Goal: Task Accomplishment & Management: Use online tool/utility

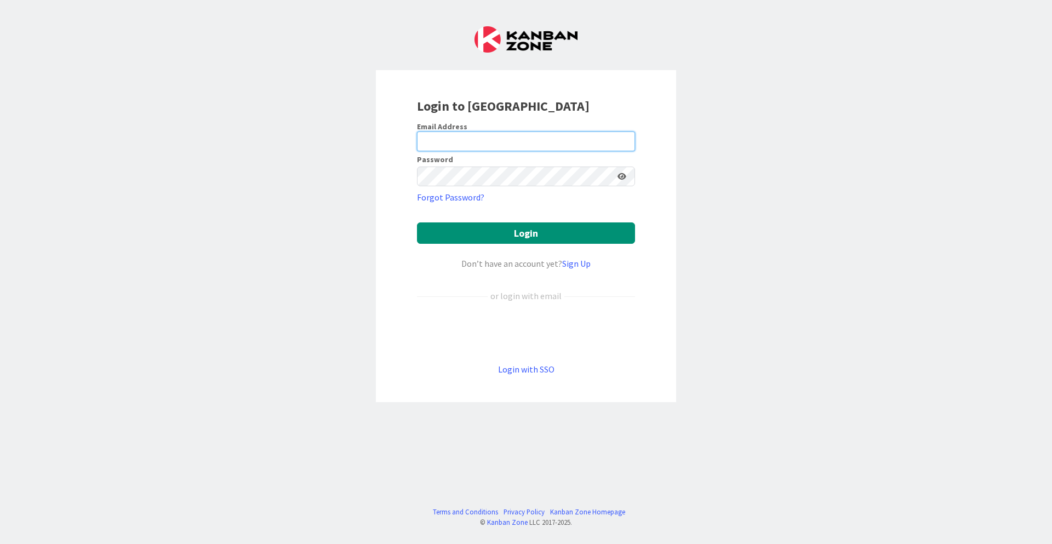
click at [465, 138] on input "email" at bounding box center [526, 141] width 218 height 20
type input "[EMAIL_ADDRESS][DOMAIN_NAME]"
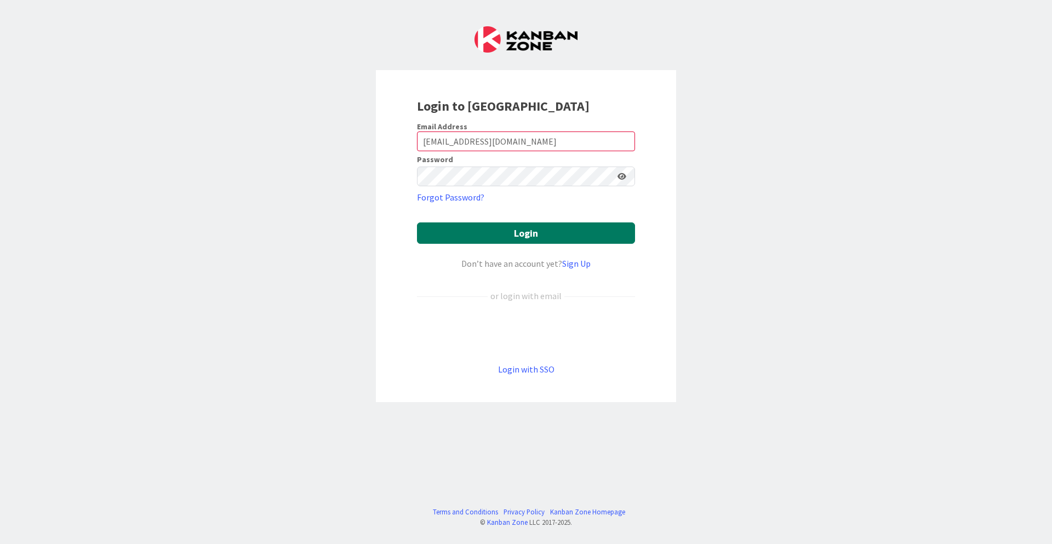
click at [490, 235] on button "Login" at bounding box center [526, 232] width 218 height 21
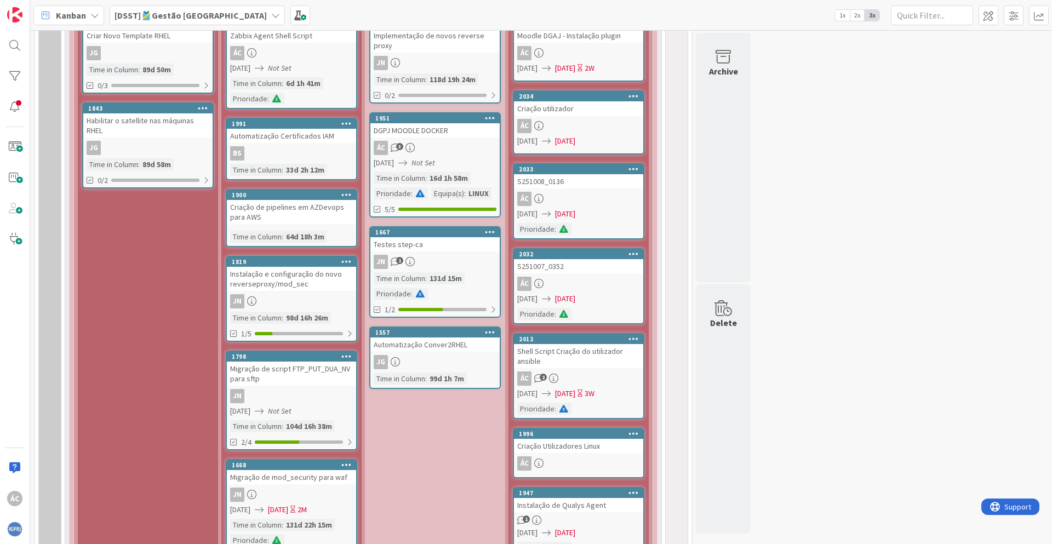
scroll to position [723, 0]
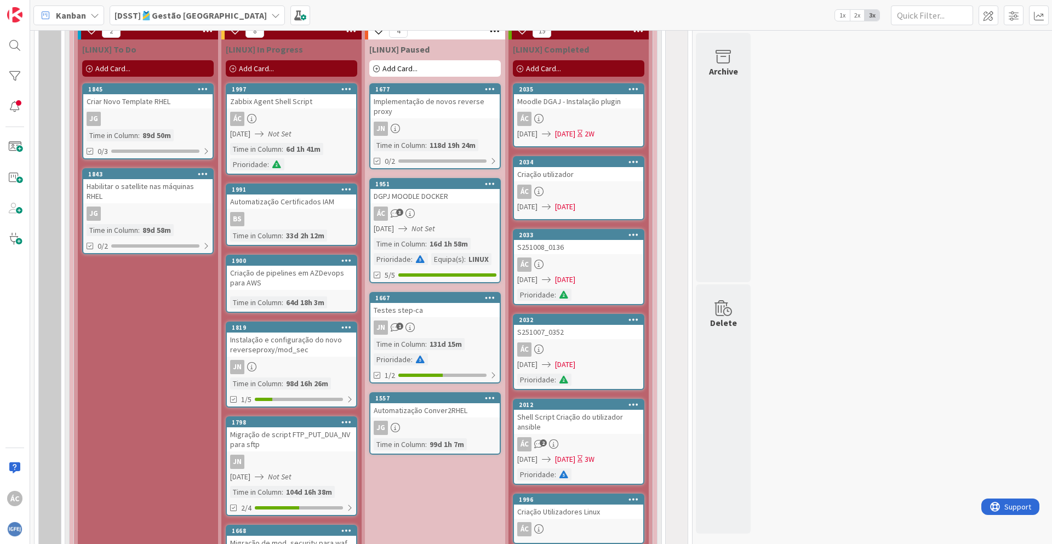
click at [568, 185] on div "ÁC" at bounding box center [578, 192] width 129 height 14
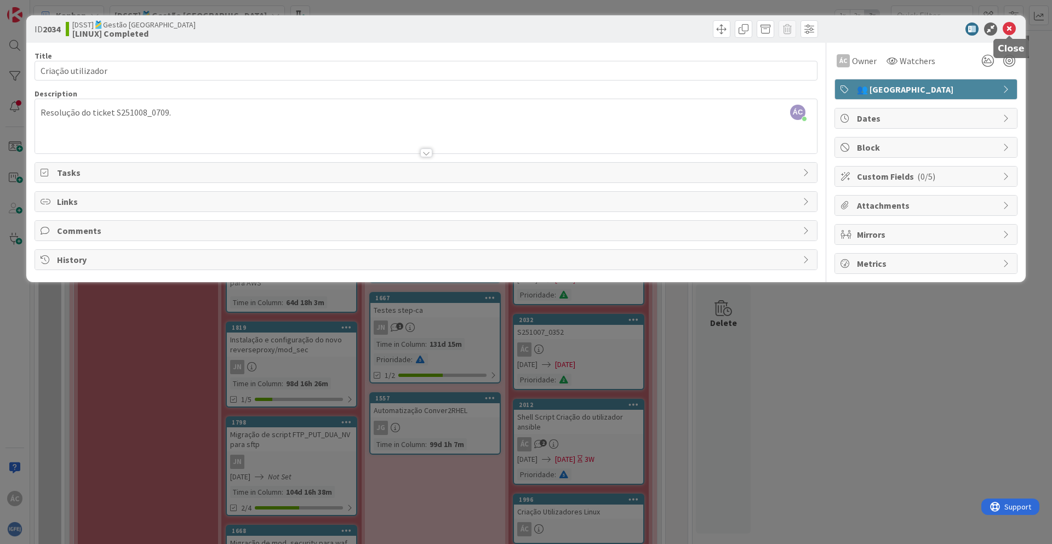
click at [1006, 32] on icon at bounding box center [1008, 28] width 13 height 13
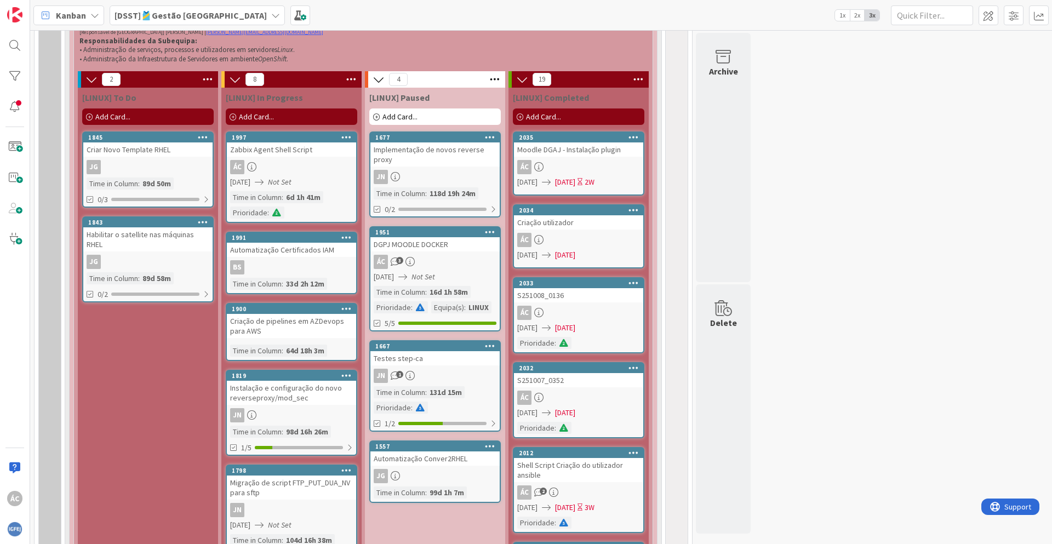
scroll to position [640, 0]
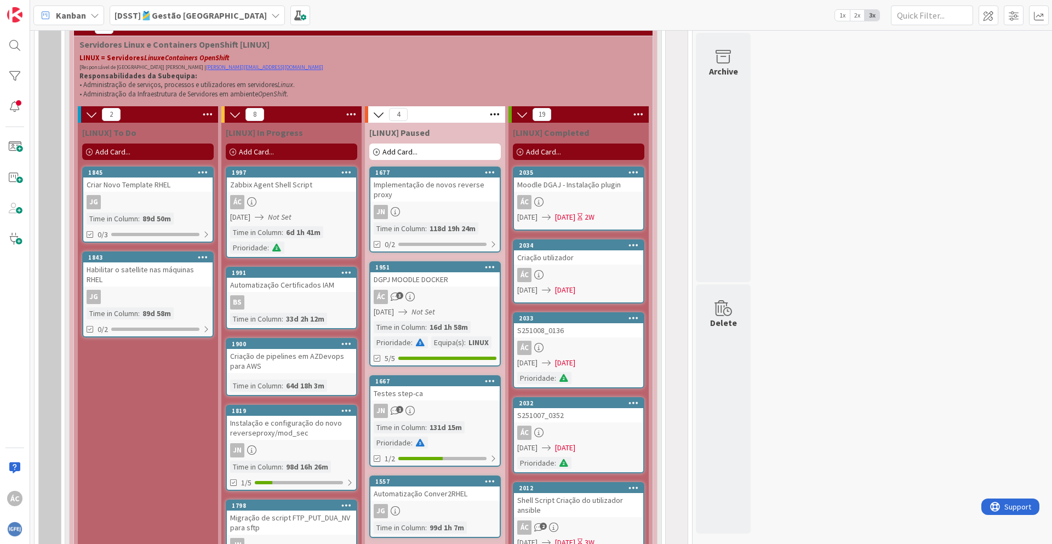
click at [565, 151] on div "Add Card..." at bounding box center [578, 152] width 131 height 16
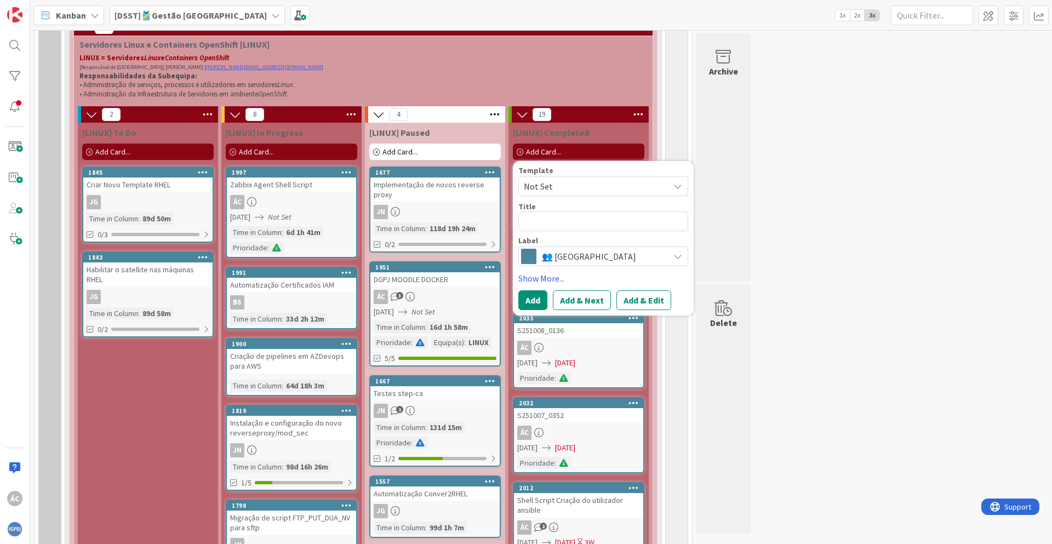
click at [558, 215] on textarea at bounding box center [603, 221] width 170 height 20
click at [573, 225] on textarea at bounding box center [603, 221] width 170 height 20
type textarea "x"
type textarea "C"
type textarea "x"
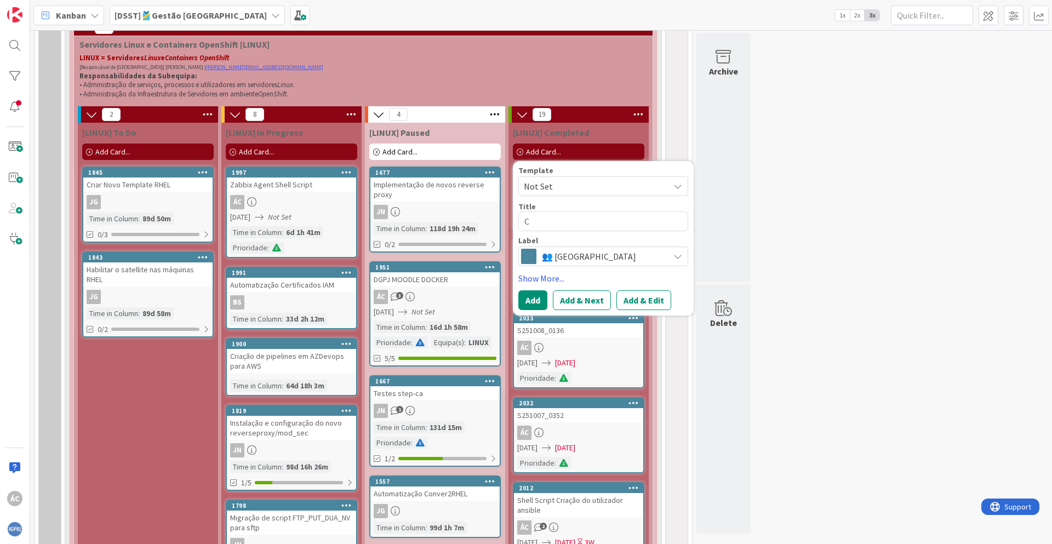
type textarea "Cr"
type textarea "x"
type textarea "Cri"
type textarea "x"
type textarea "Cria"
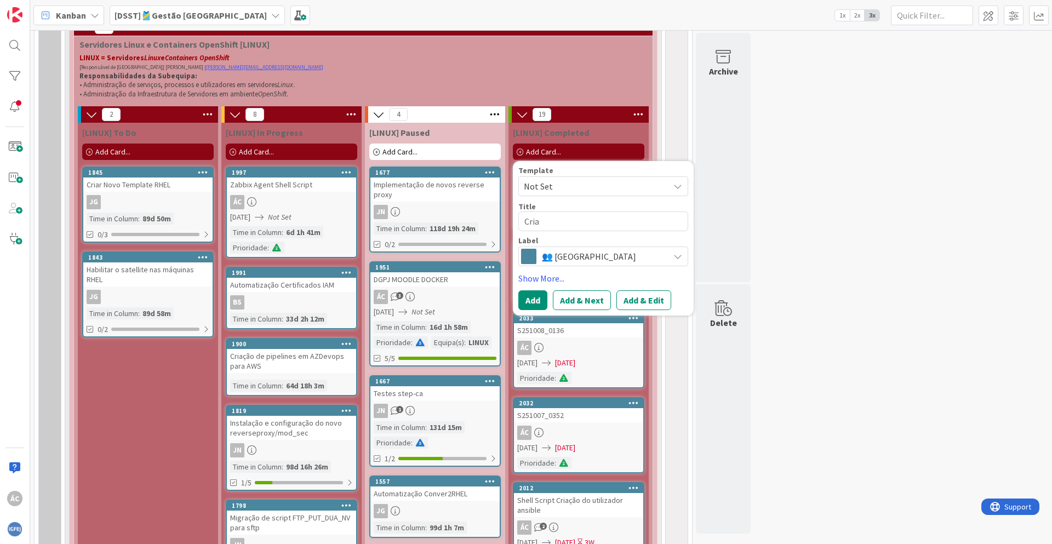
type textarea "x"
type textarea "Criaç"
type textarea "x"
type textarea "Criaç~"
type textarea "x"
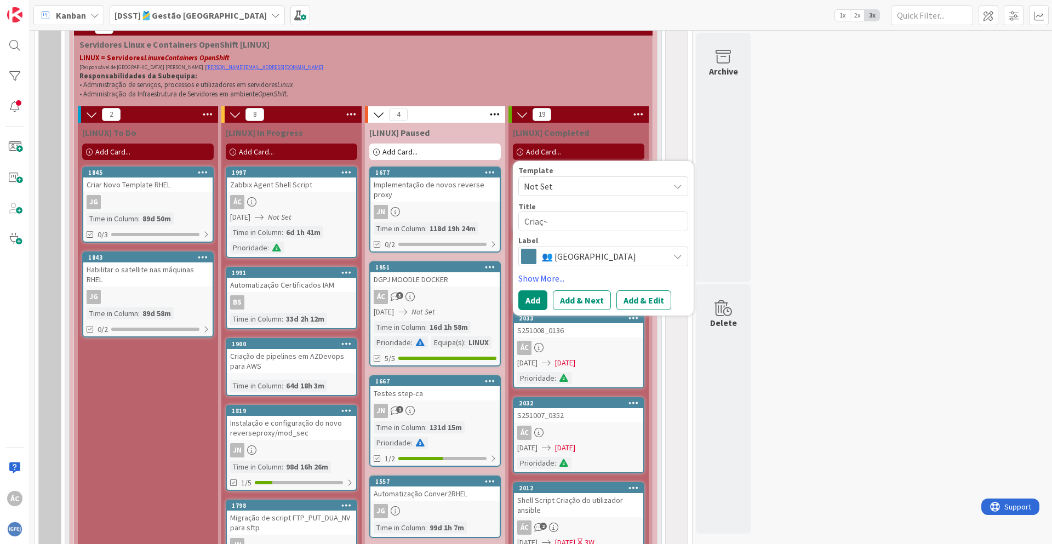
type textarea "Criaçã"
type textarea "x"
type textarea "Criação"
type textarea "x"
type textarea "Criação"
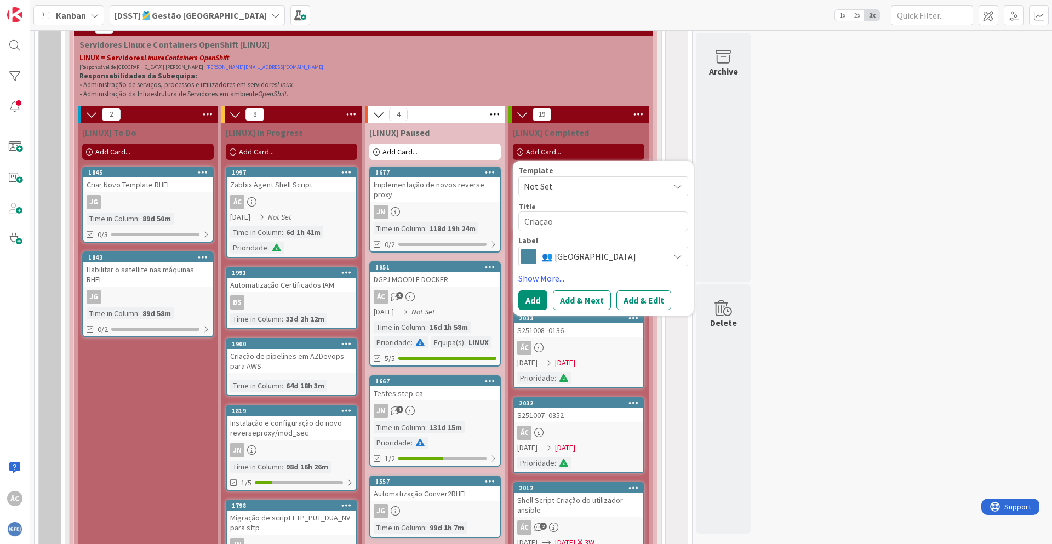
type textarea "x"
type textarea "Criação u"
type textarea "x"
type textarea "Criação ut"
type textarea "x"
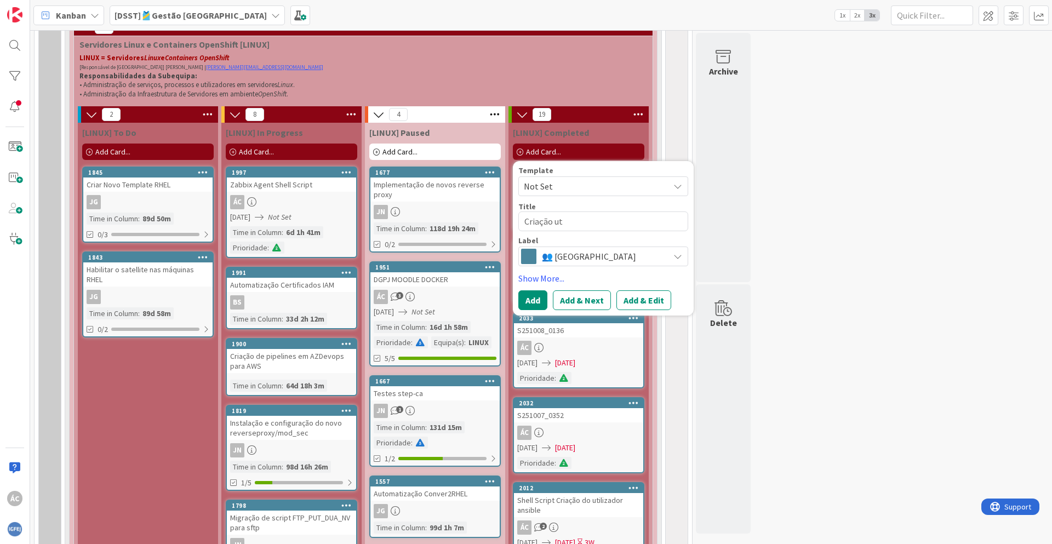
type textarea "Criação uti"
type textarea "x"
type textarea "Criação util"
type textarea "x"
type textarea "Criação utili"
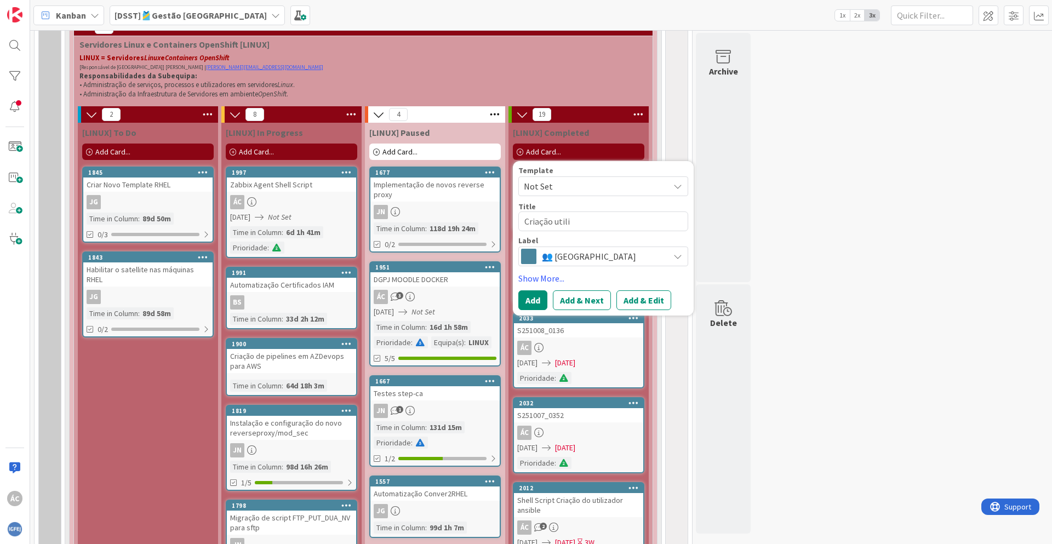
type textarea "x"
type textarea "Criação utiliz"
type textarea "x"
type textarea "Criação utiliza"
type textarea "x"
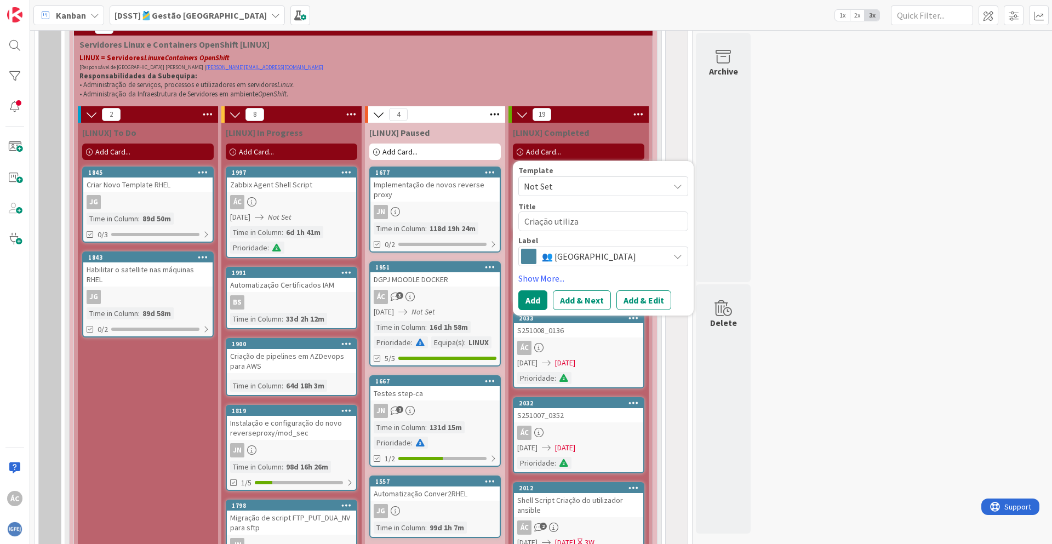
type textarea "Criação utilizad"
type textarea "x"
type textarea "Criação utilizado"
type textarea "x"
type textarea "Criação utilizador"
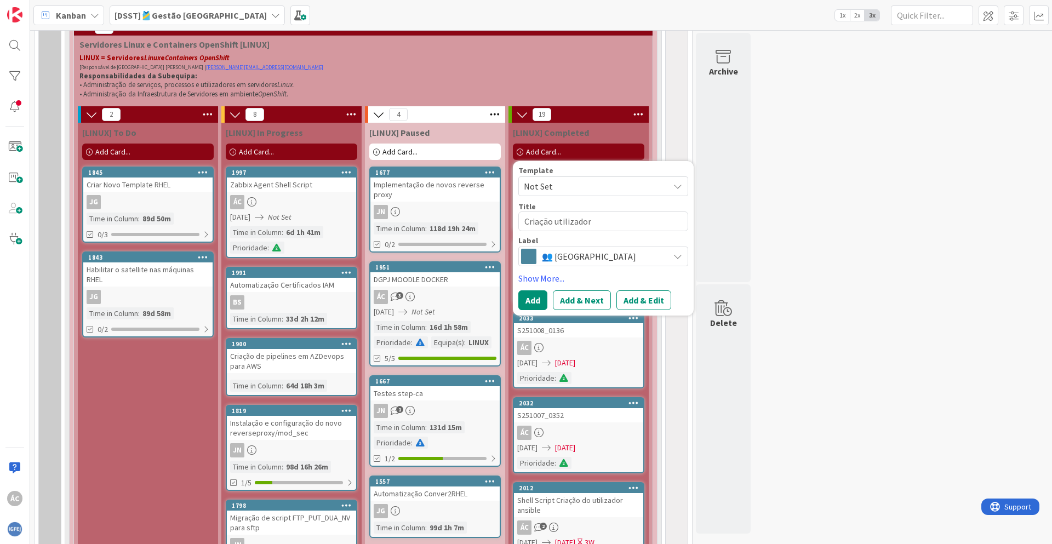
type textarea "x"
type textarea "Criação utilizadore"
type textarea "x"
type textarea "Criação utilizadores"
type textarea "x"
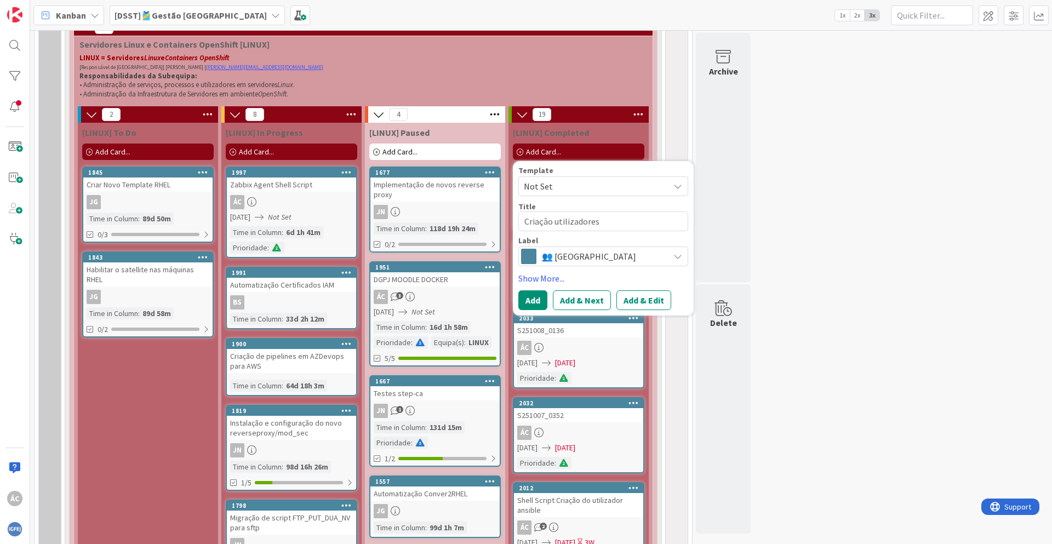
type textarea "Criação utilizadores"
type textarea "x"
type textarea "Criação utilizadores e"
type textarea "x"
type textarea "Criação utilizadores e"
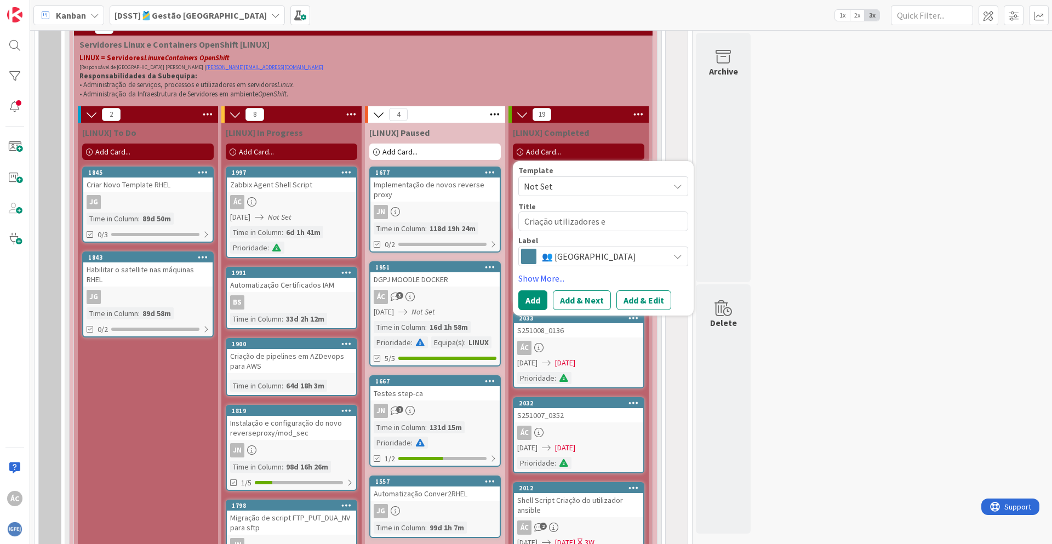
type textarea "x"
type textarea "Criação utilizadores e r"
type textarea "x"
type textarea "Criação utilizadores e re"
type textarea "x"
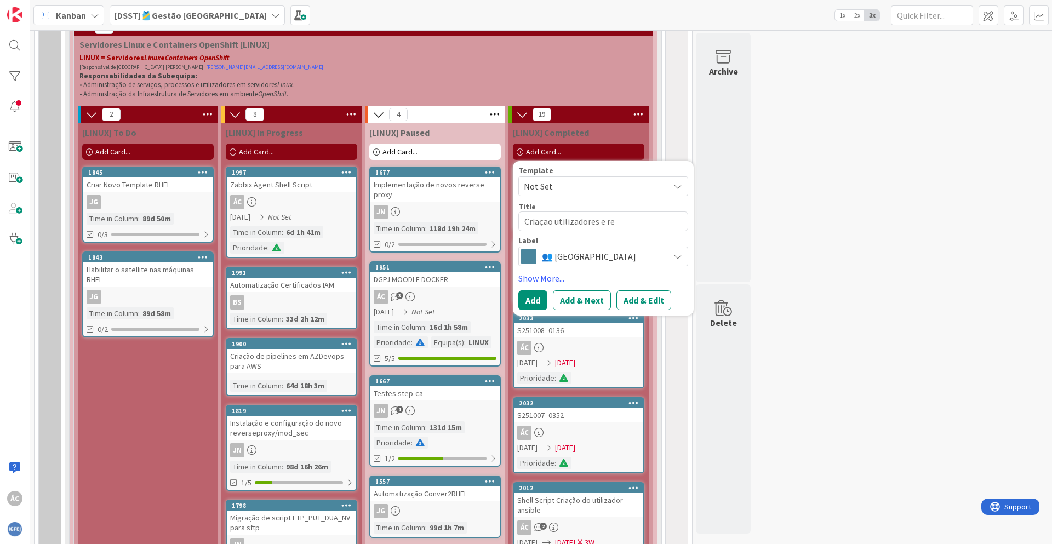
type textarea "Criação utilizadores e reg"
type textarea "x"
type textarea "Criação utilizadores e regi"
type textarea "x"
type textarea "Criação utilizadores e regis"
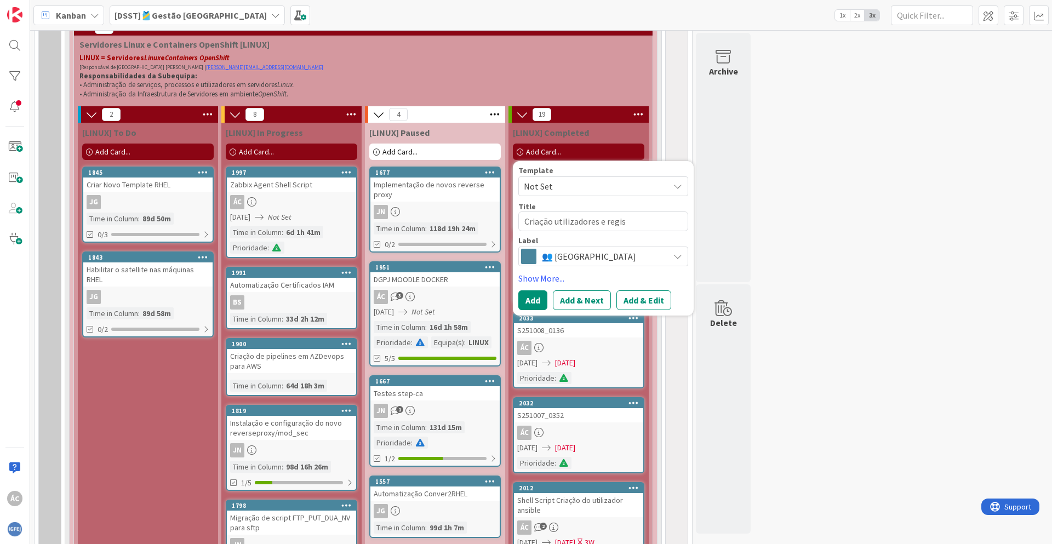
type textarea "x"
type textarea "Criação utilizadores e regist"
type textarea "x"
type textarea "Criação utilizadores e registo"
type textarea "x"
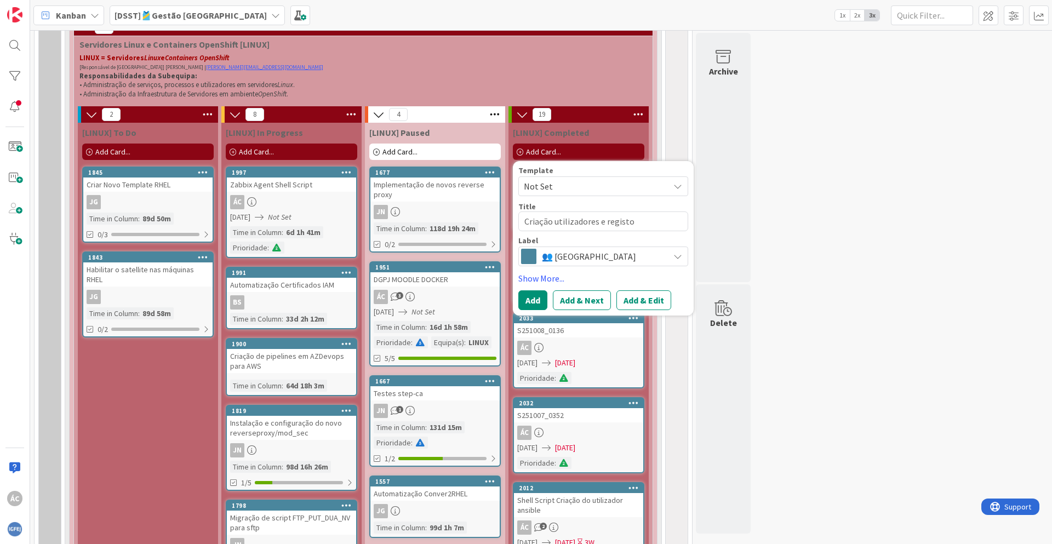
type textarea "Criação utilizadores e registo"
type textarea "x"
type textarea "Criação utilizadores e registo m"
type textarea "x"
type textarea "Criação utilizadores e registo m´"
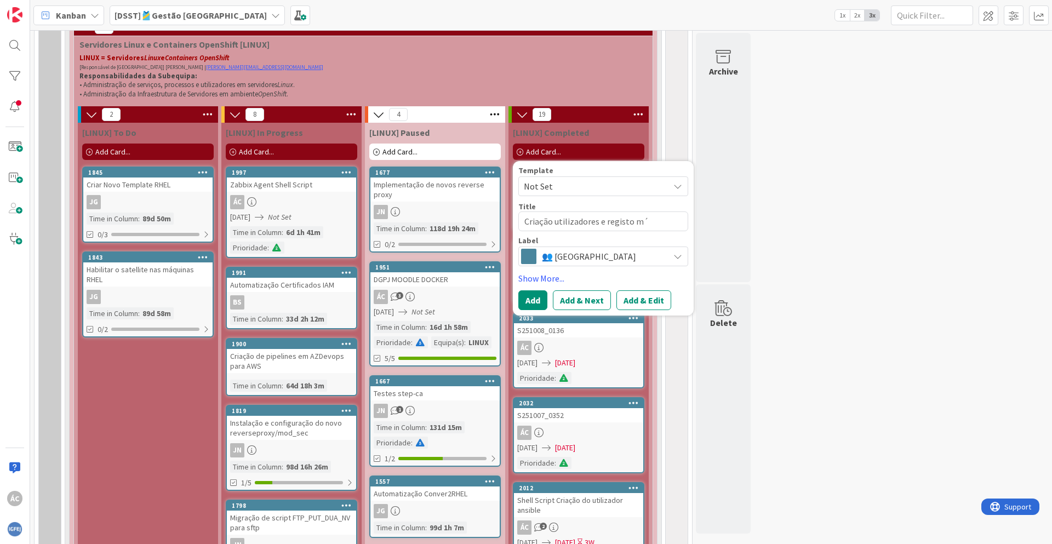
type textarea "x"
type textarea "Criação utilizadores e registo má"
type textarea "x"
type textarea "Criação utilizadores e registo máq"
type textarea "x"
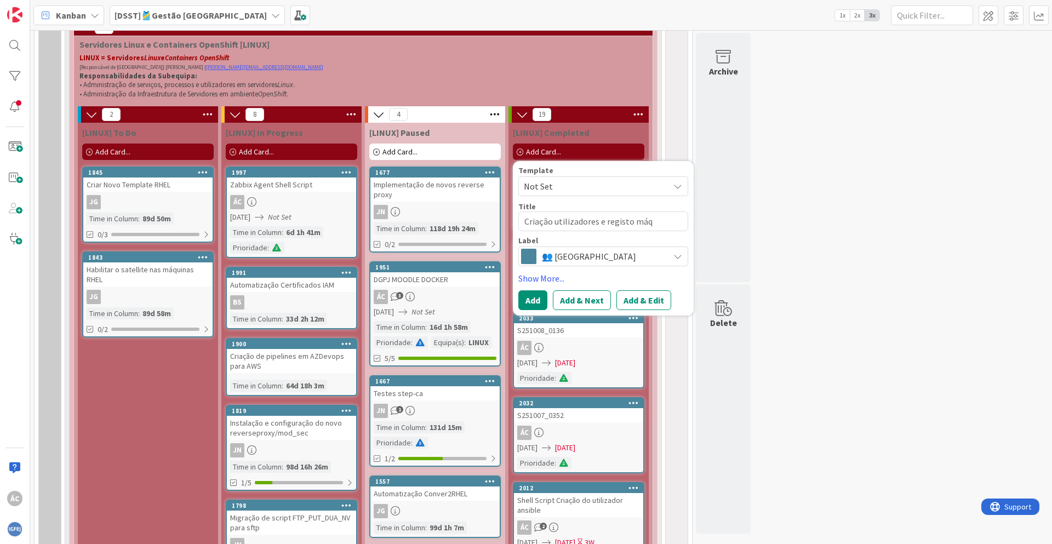
type textarea "Criação utilizadores e registo máqu"
type textarea "x"
type textarea "Criação utilizadores e registo máqui"
type textarea "x"
type textarea "Criação utilizadores e registo máquin"
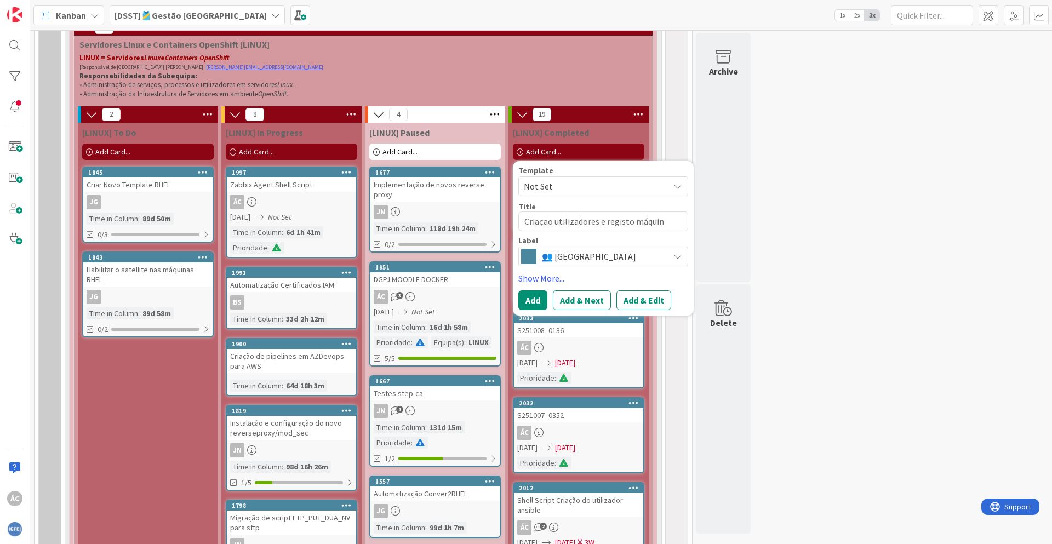
type textarea "x"
type textarea "Criação utilizadores e registo máquina"
type textarea "x"
type textarea "Criação utilizadores e registo máquina"
type textarea "x"
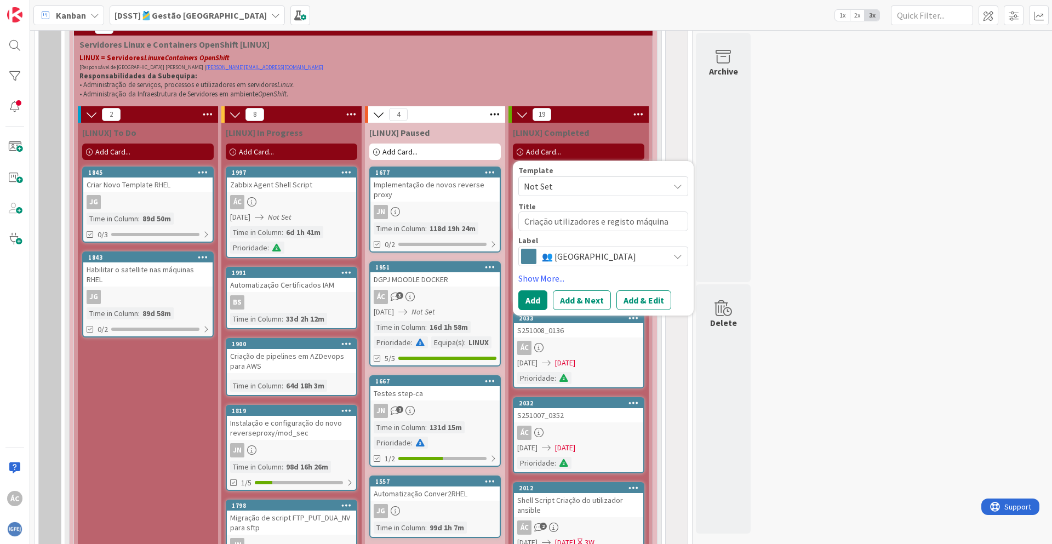
type textarea "Criação utilizadores e registo máquina n"
type textarea "x"
type textarea "Criação utilizadores e registo máquina na"
type textarea "x"
type textarea "Criação utilizadores e registo máquina na"
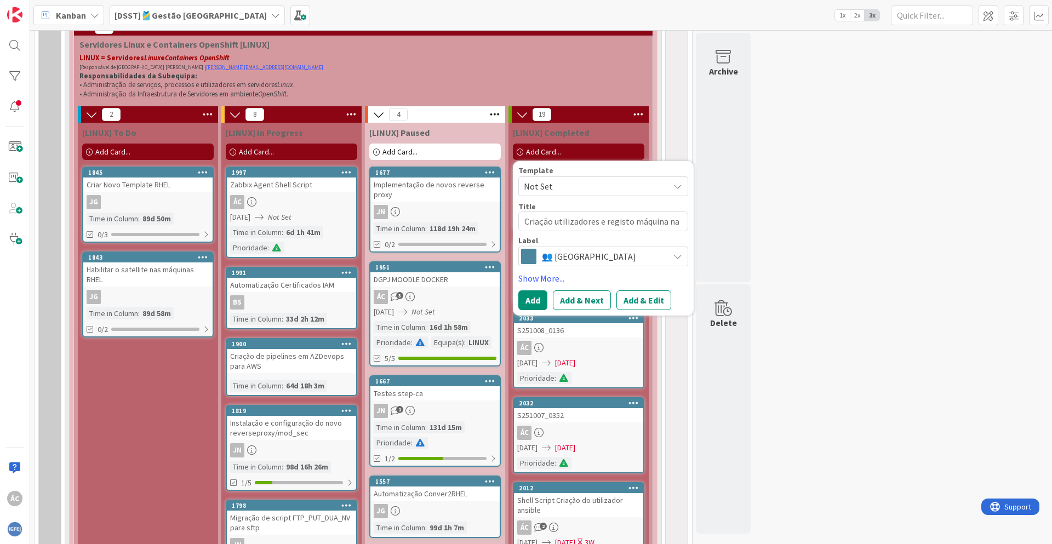
type textarea "x"
type textarea "Criação utilizadores e registo máquina na r"
type textarea "x"
type textarea "Criação utilizadores e registo máquina na re"
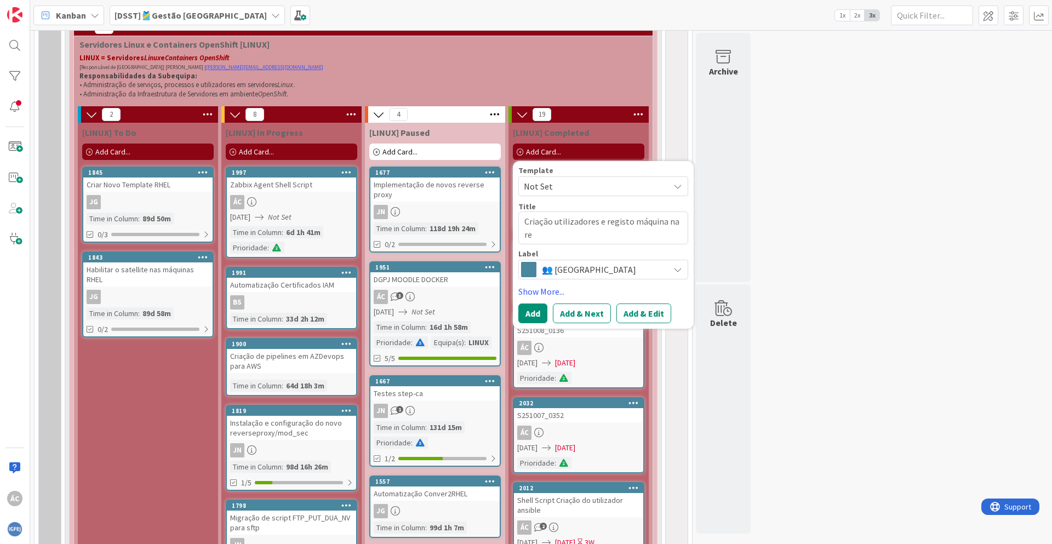
type textarea "x"
type textarea "Criação utilizadores e registo máquina na red"
type textarea "x"
type textarea "Criação utilizadores e registo máquina na rede"
type textarea "x"
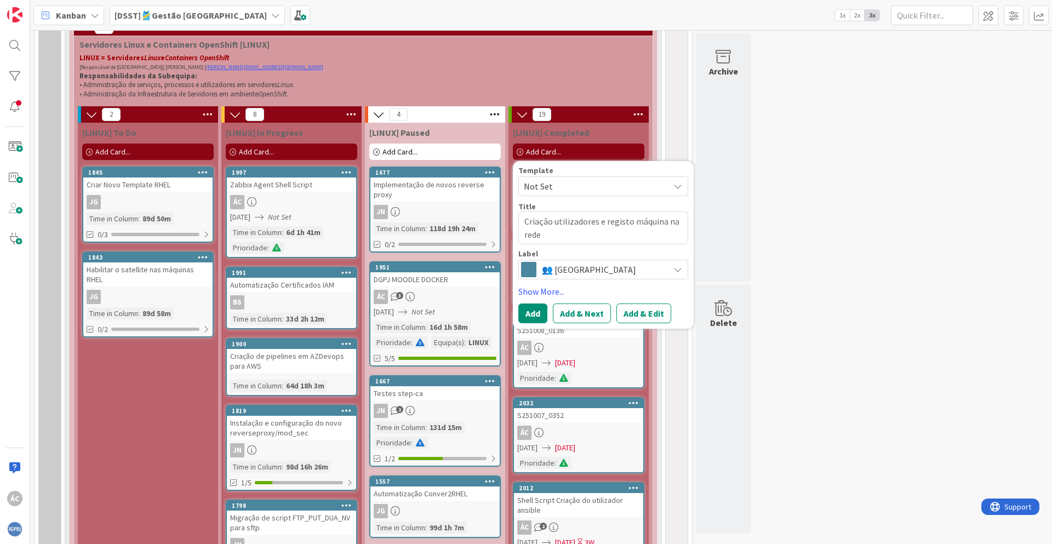
type textarea "Criação utilizadores e registo máquina na red"
type textarea "x"
type textarea "Criação utilizadores e registo máquina na redh"
type textarea "x"
type textarea "Criação utilizadores e registo máquina na redha"
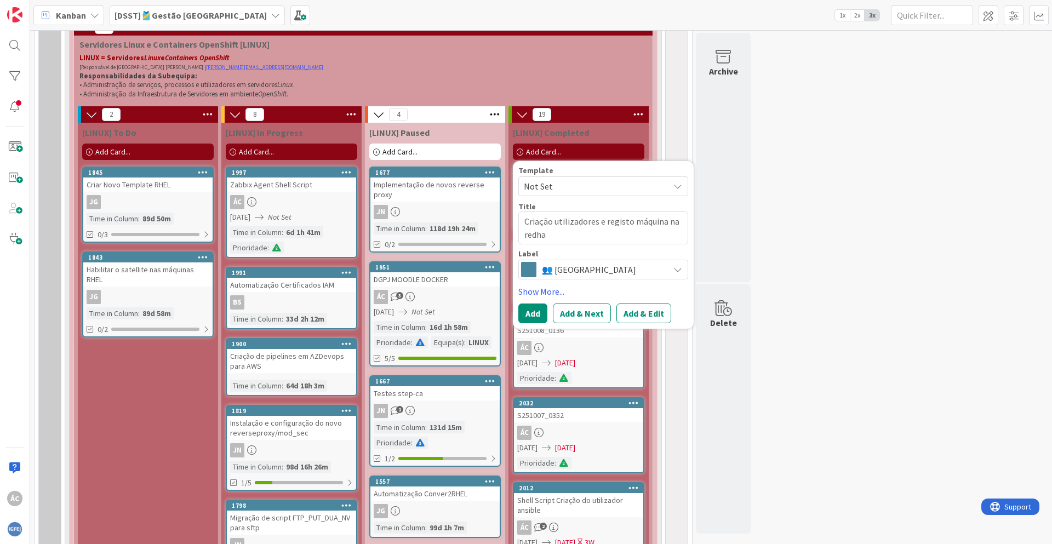
type textarea "x"
type textarea "Criação utilizadores e registo máquina na redhat"
click at [663, 222] on textarea "Criação utilizadores e registo máquina na redhat" at bounding box center [603, 227] width 170 height 33
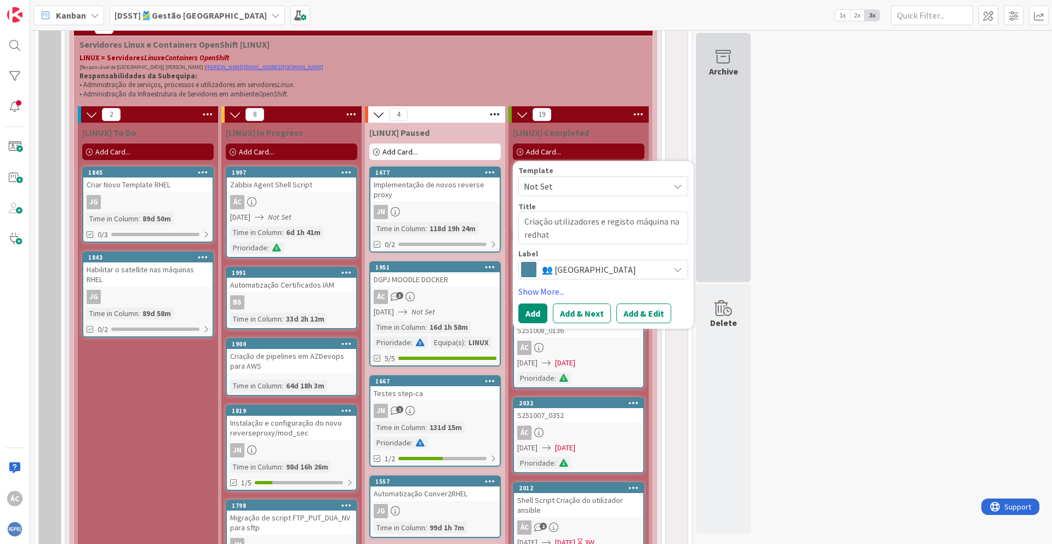
type textarea "x"
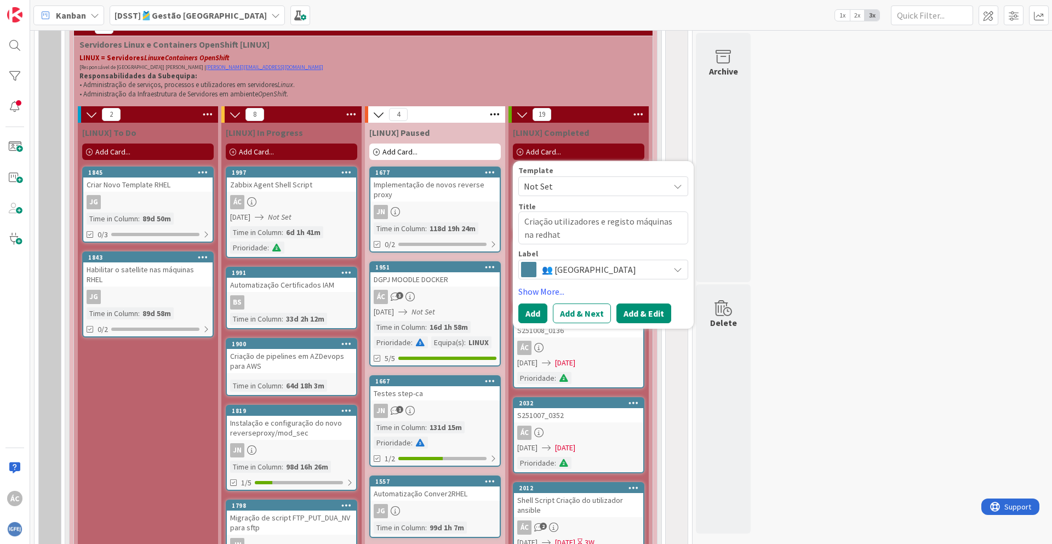
type textarea "Criação utilizadores e registo máquinas na redhat"
click at [640, 318] on button "Add & Edit" at bounding box center [643, 313] width 55 height 20
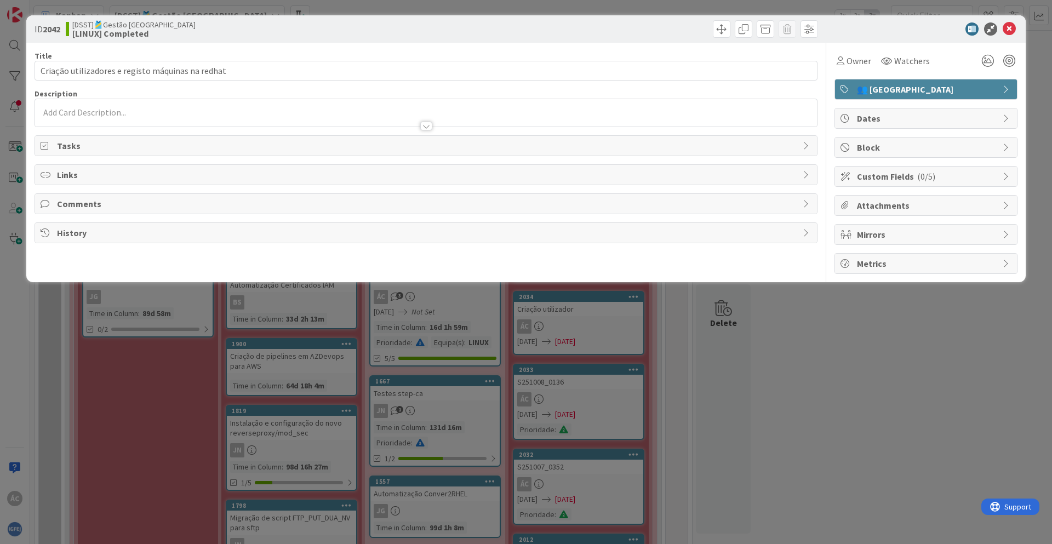
click at [190, 112] on div at bounding box center [426, 112] width 782 height 27
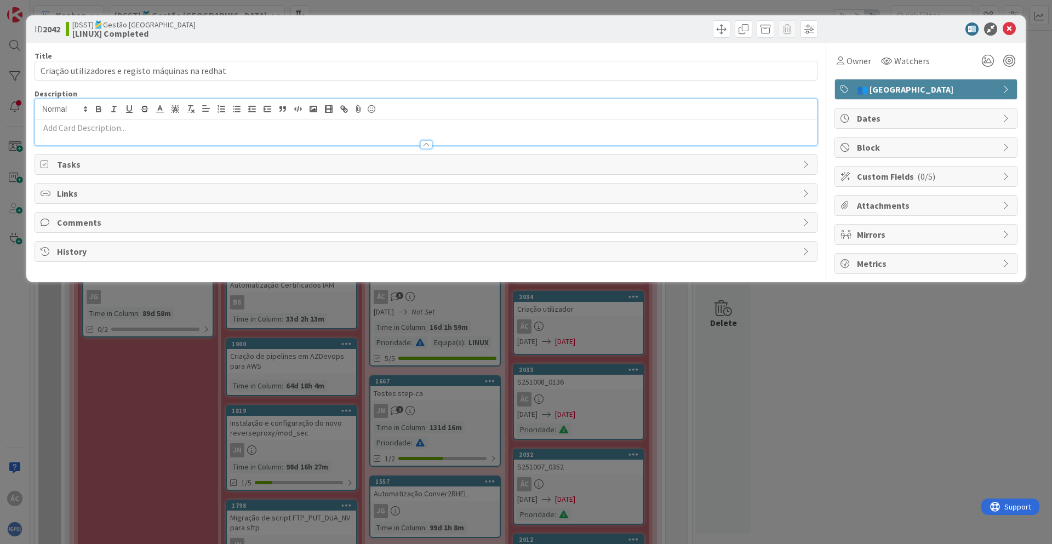
click at [184, 124] on p at bounding box center [426, 128] width 771 height 13
click at [192, 128] on p at bounding box center [426, 128] width 771 height 13
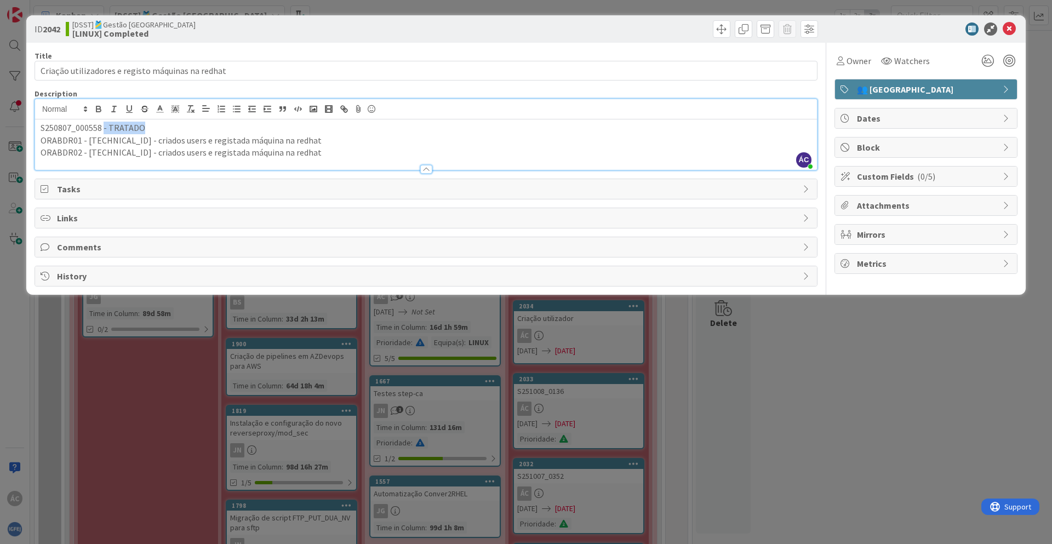
drag, startPoint x: 161, startPoint y: 128, endPoint x: 104, endPoint y: 131, distance: 56.5
click at [104, 131] on p "S250807_000558 - TRATADO" at bounding box center [426, 128] width 771 height 13
click at [861, 62] on span "Owner" at bounding box center [858, 60] width 25 height 13
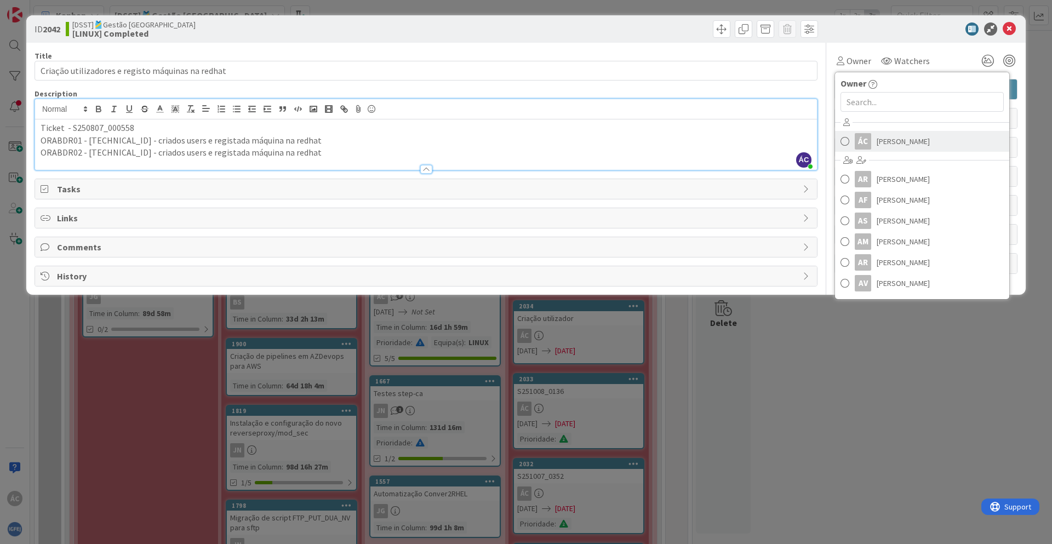
click at [847, 141] on span at bounding box center [844, 141] width 9 height 16
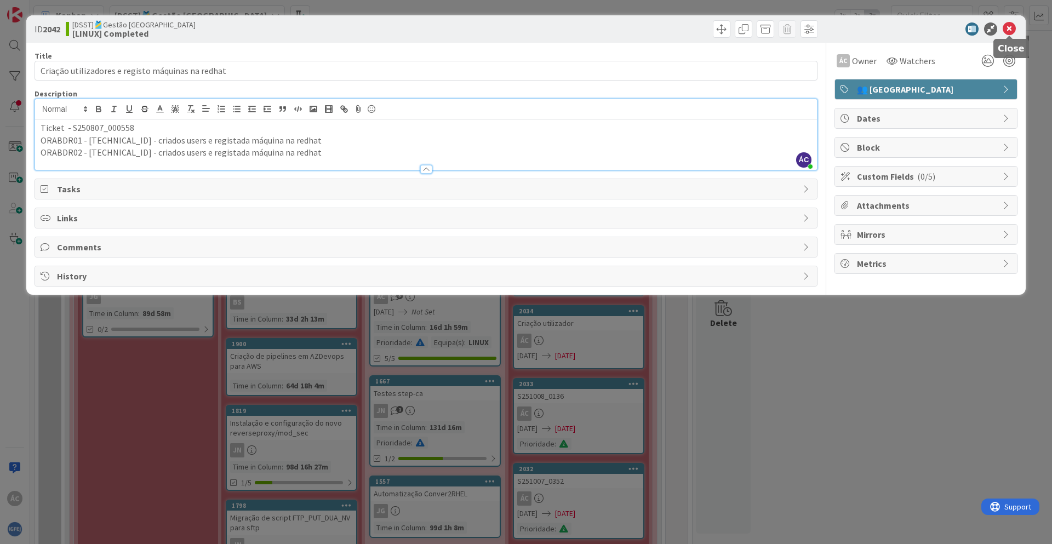
click at [1007, 27] on icon at bounding box center [1008, 28] width 13 height 13
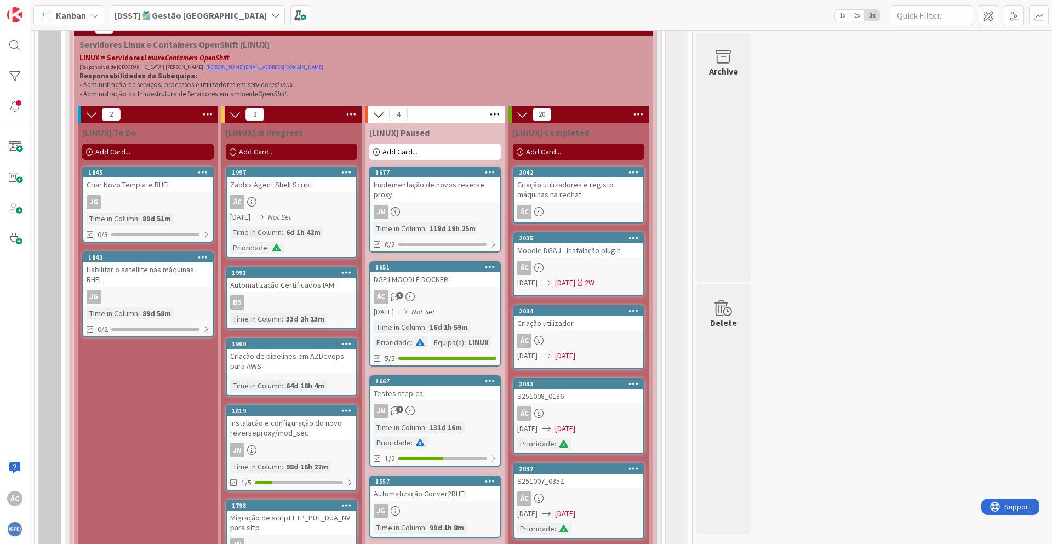
click at [562, 154] on div "Add Card..." at bounding box center [578, 152] width 131 height 16
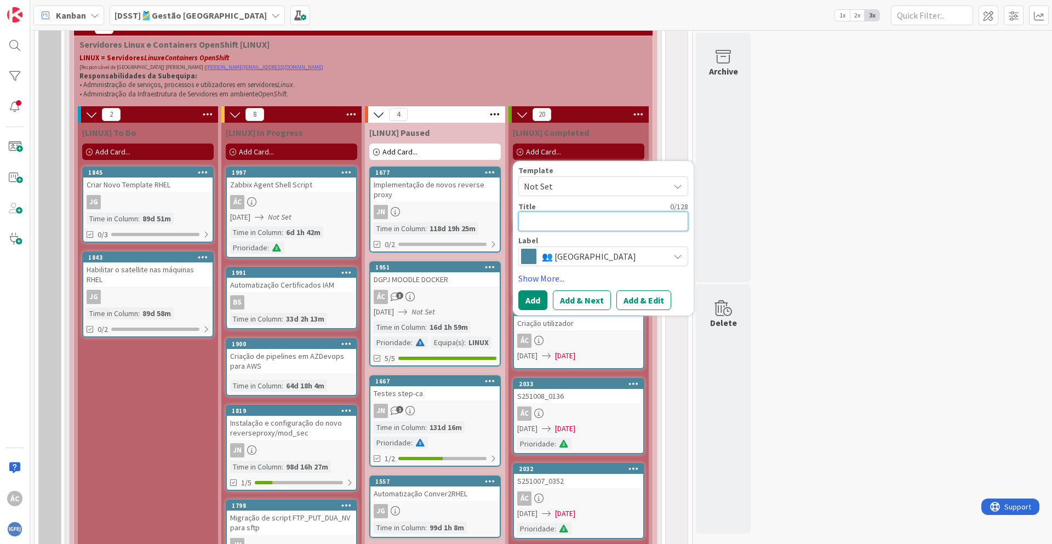
click at [560, 220] on textarea at bounding box center [603, 221] width 170 height 20
click at [583, 225] on textarea at bounding box center [603, 221] width 170 height 20
type textarea "x"
type textarea "R"
type textarea "x"
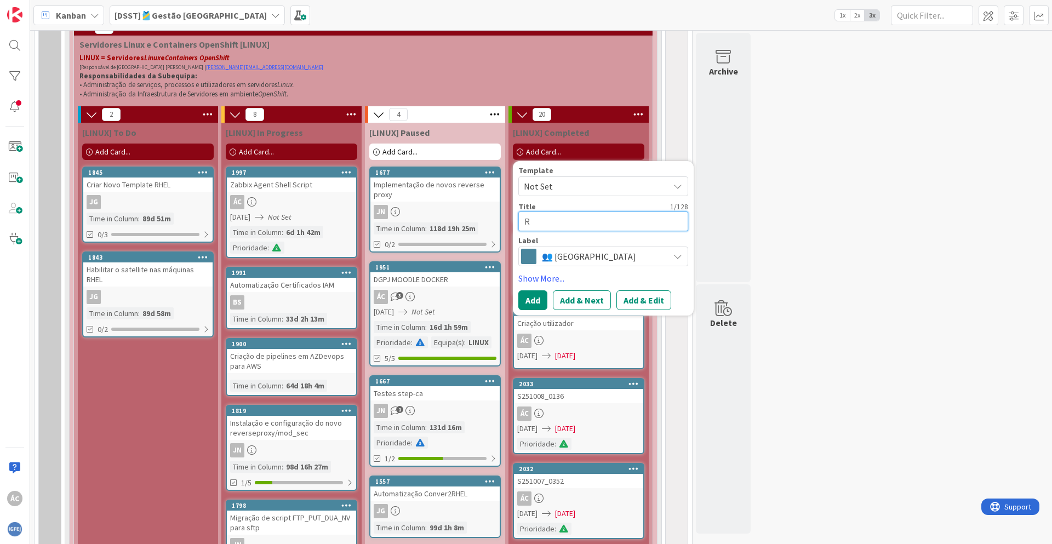
type textarea "Re"
type textarea "x"
type textarea "Res"
type textarea "x"
type textarea "Rese"
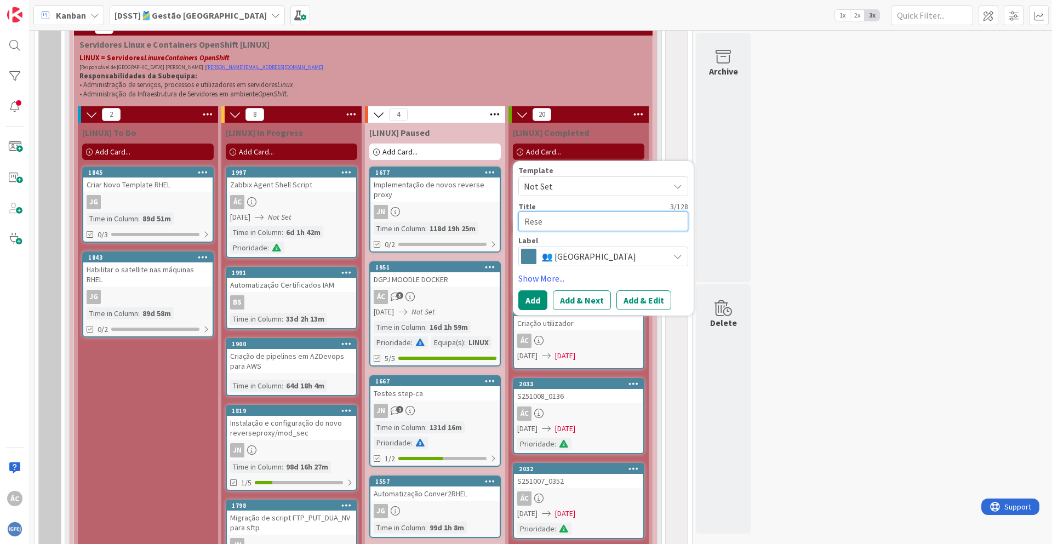
type textarea "x"
type textarea "Reset"
type textarea "x"
type textarea "Reset"
type textarea "x"
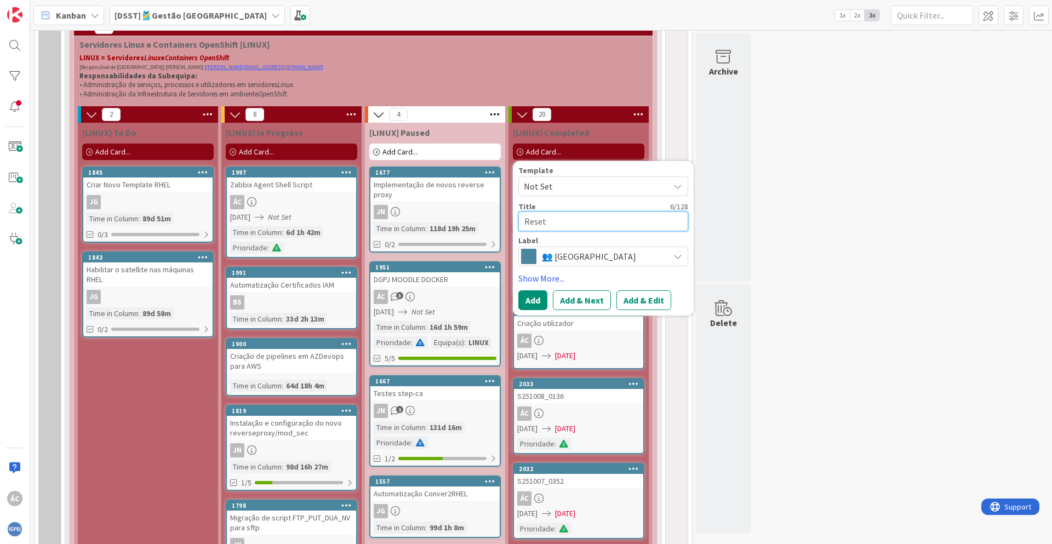
type textarea "Reset a"
type textarea "x"
type textarea "Reset a"
type textarea "x"
type textarea "Reset a p"
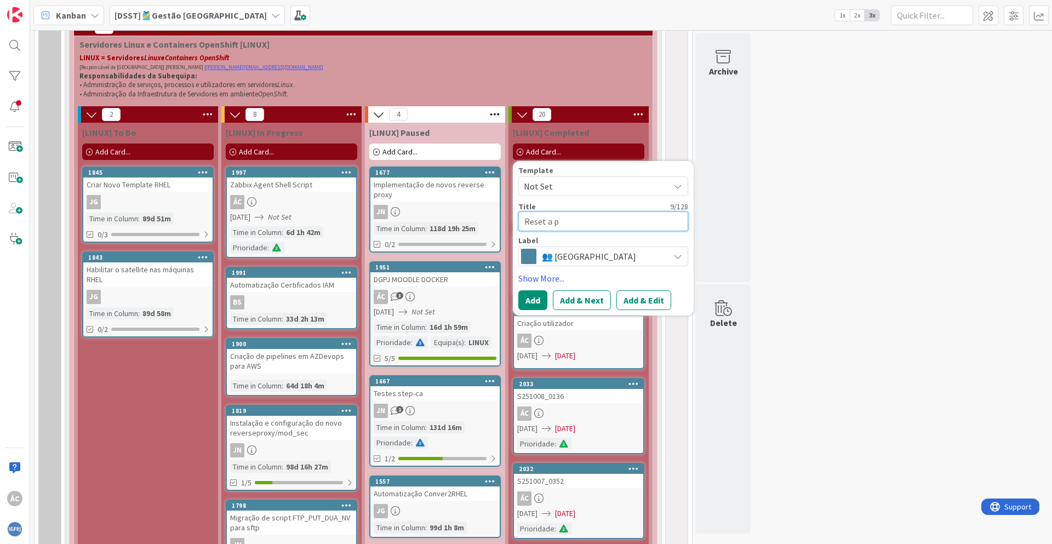
type textarea "x"
type textarea "Reset a pa"
type textarea "x"
type textarea "Reset a pas"
type textarea "x"
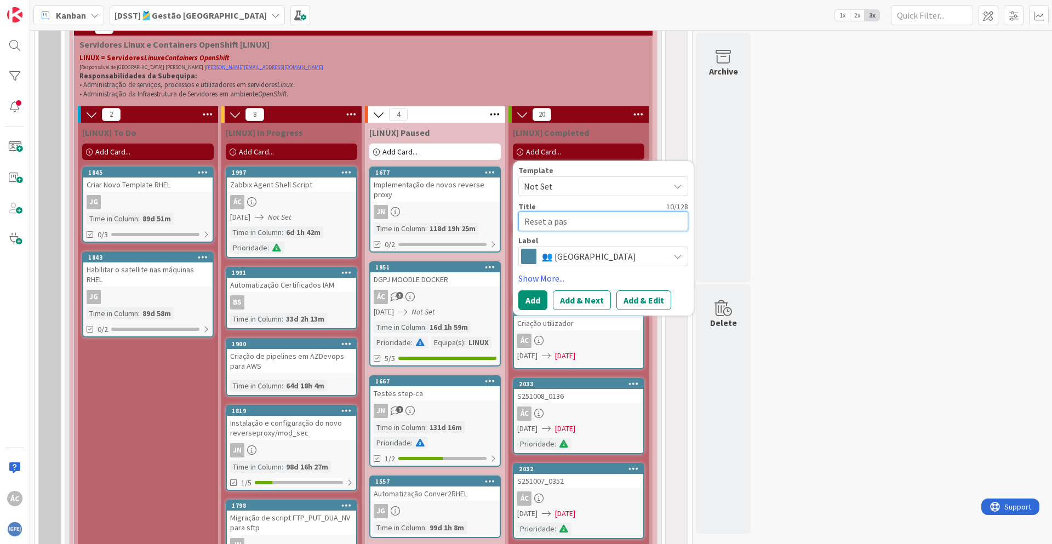
type textarea "Reset a pass"
type textarea "x"
type textarea "Reset a passw"
type textarea "x"
type textarea "Reset a passwo"
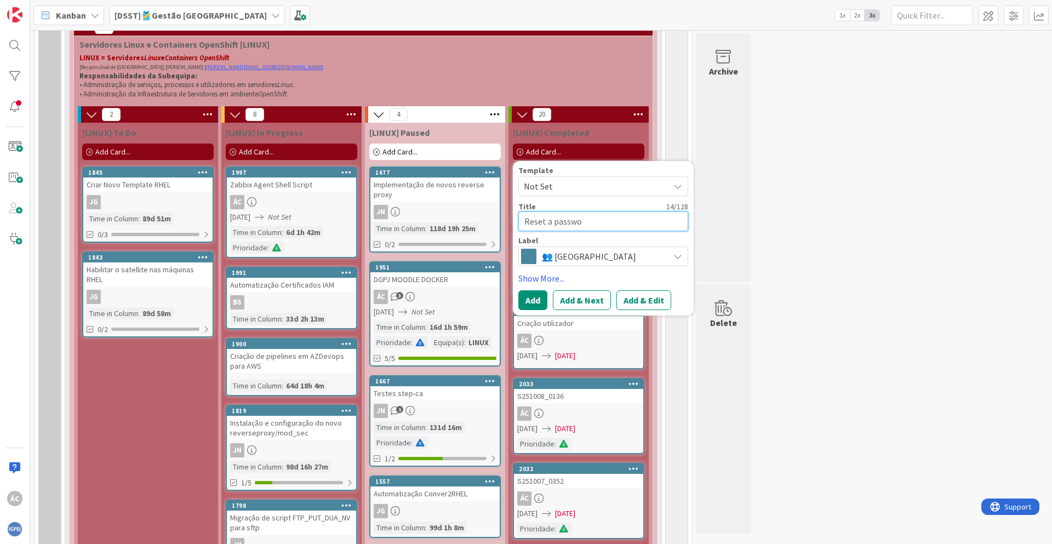
type textarea "x"
type textarea "Reset a passwor"
type textarea "x"
type textarea "Reset a password"
click at [635, 297] on button "Add & Edit" at bounding box center [643, 300] width 55 height 20
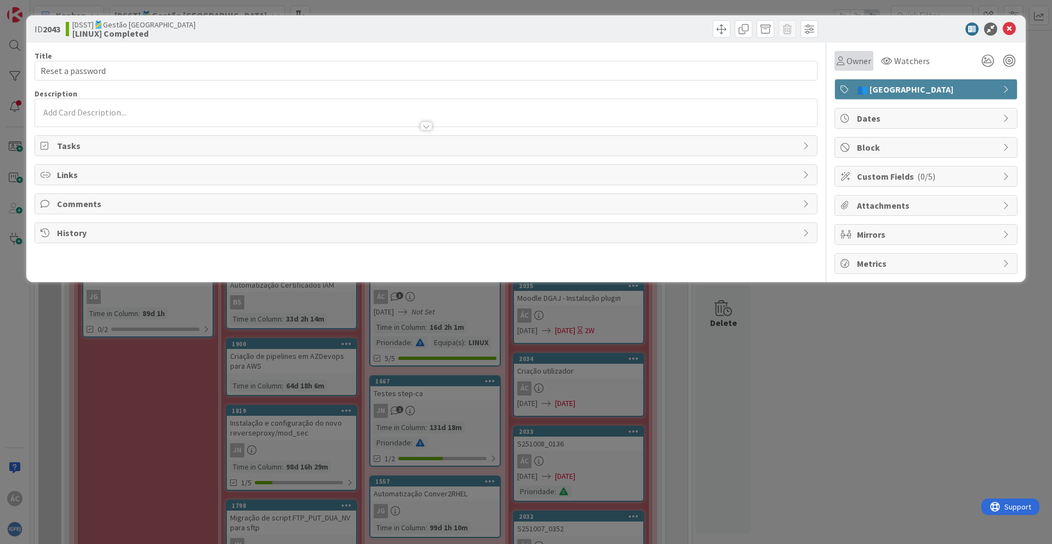
click at [857, 65] on span "Owner" at bounding box center [858, 60] width 25 height 13
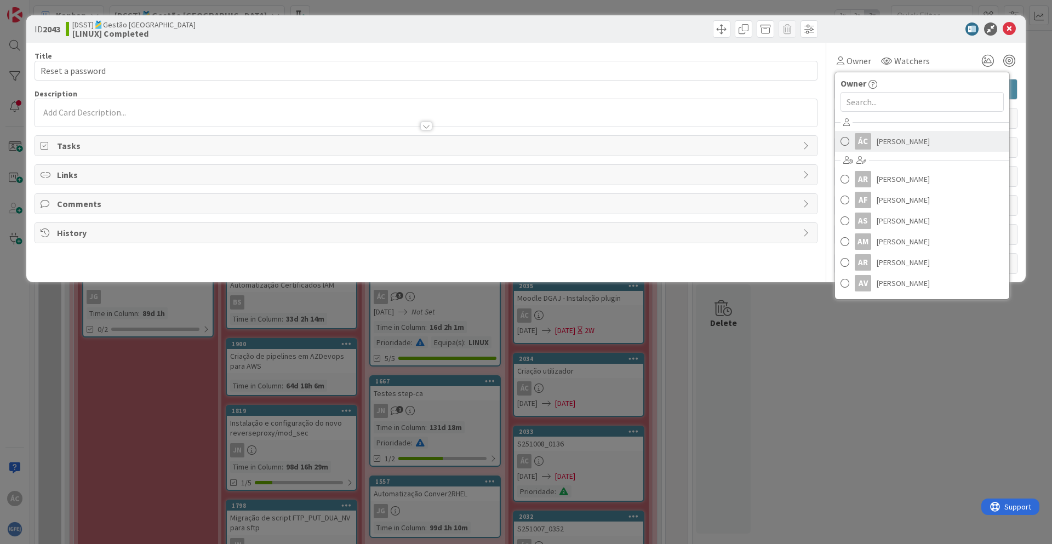
click at [863, 134] on div "ÁC" at bounding box center [863, 141] width 16 height 16
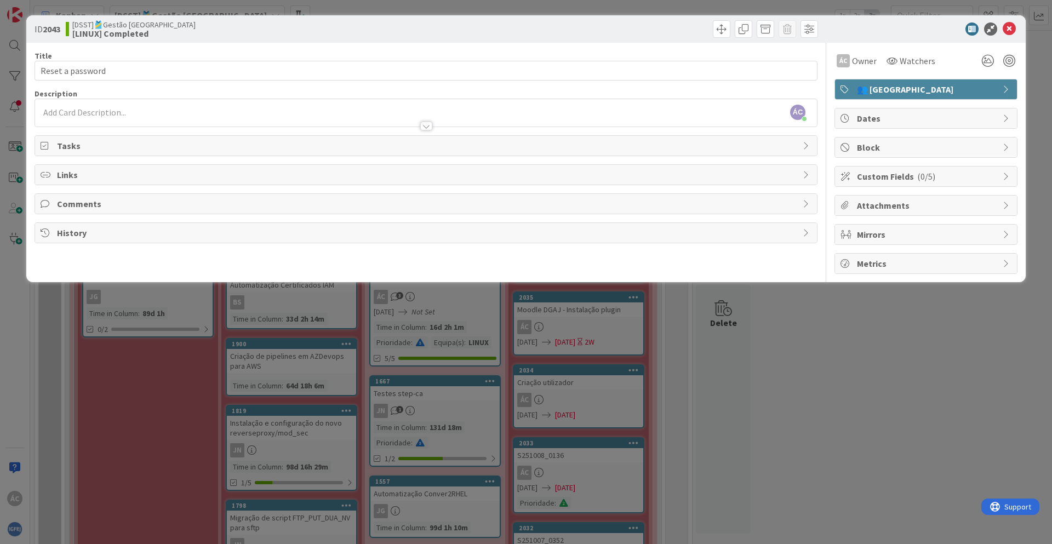
click at [178, 107] on div "ÁC [PERSON_NAME] just joined" at bounding box center [426, 112] width 782 height 27
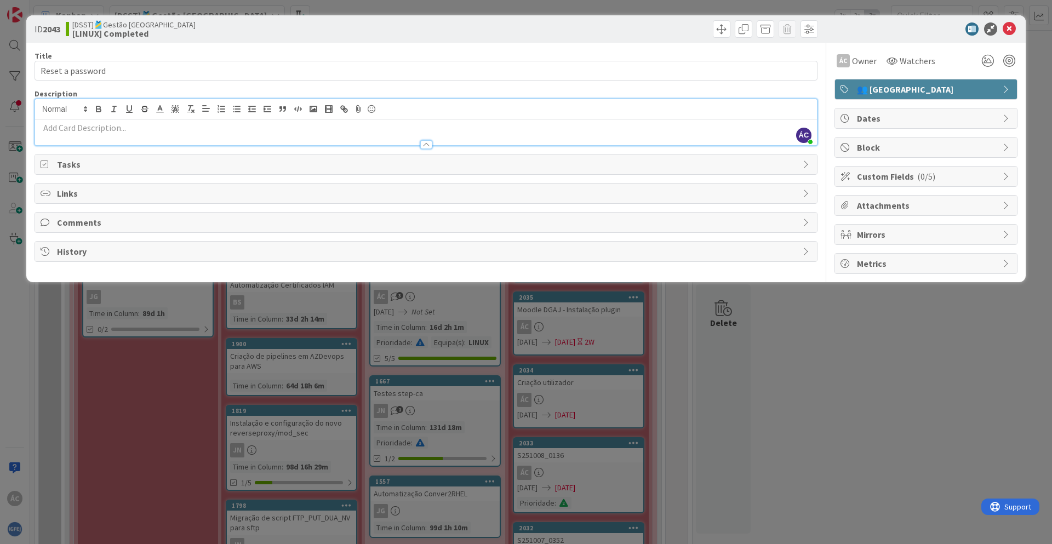
click at [173, 124] on p at bounding box center [426, 128] width 771 height 13
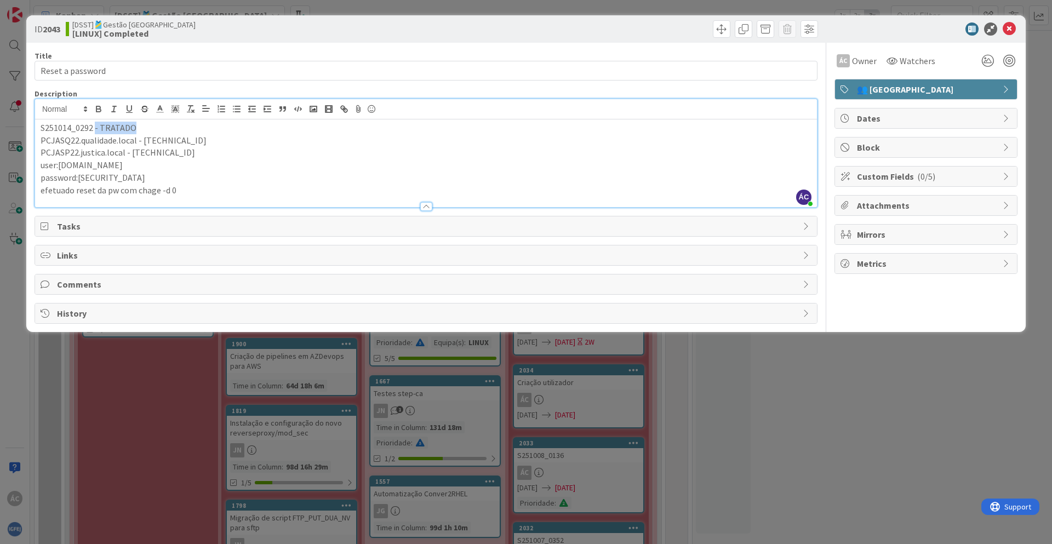
drag, startPoint x: 113, startPoint y: 122, endPoint x: 94, endPoint y: 129, distance: 20.1
click at [94, 129] on p "S251014_0292 - TRATADO" at bounding box center [426, 128] width 771 height 13
click at [39, 126] on div "S251014_0292 PCJASQ22.qualidade.local - [TECHNICAL_ID] PCJASP22.justica.local -…" at bounding box center [426, 163] width 782 height 88
click at [229, 145] on p "PCJASQ22.qualidade.local - [TECHNICAL_ID]" at bounding box center [426, 140] width 771 height 13
click at [151, 131] on p "Ticket - S251014_0292" at bounding box center [426, 128] width 771 height 13
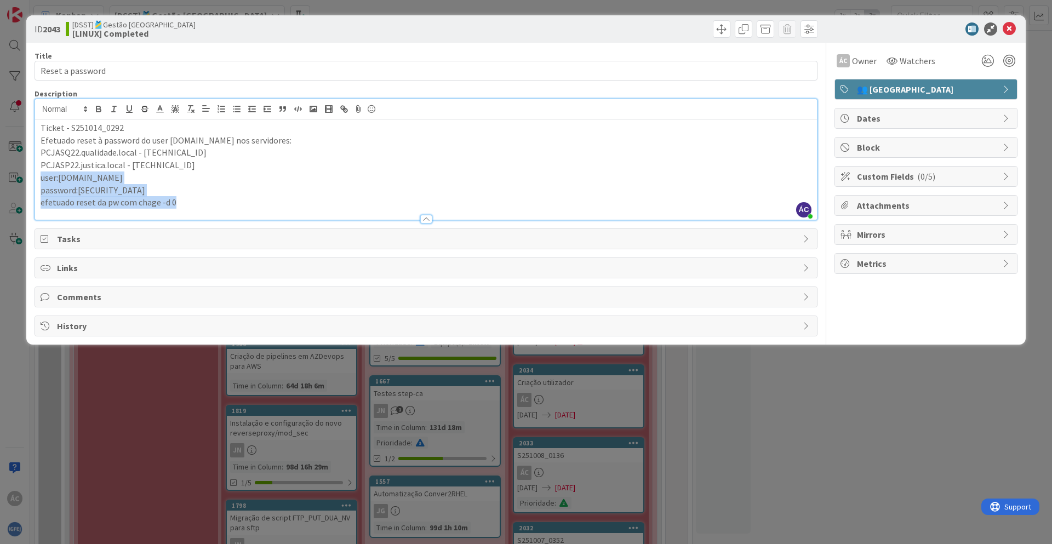
drag, startPoint x: 139, startPoint y: 206, endPoint x: 28, endPoint y: 181, distance: 114.0
click at [28, 181] on div "ID 2043 [DSST]🎽Gestão Equipas [LINUX] Completed Title 16 / 128 Reset a password…" at bounding box center [525, 179] width 999 height 329
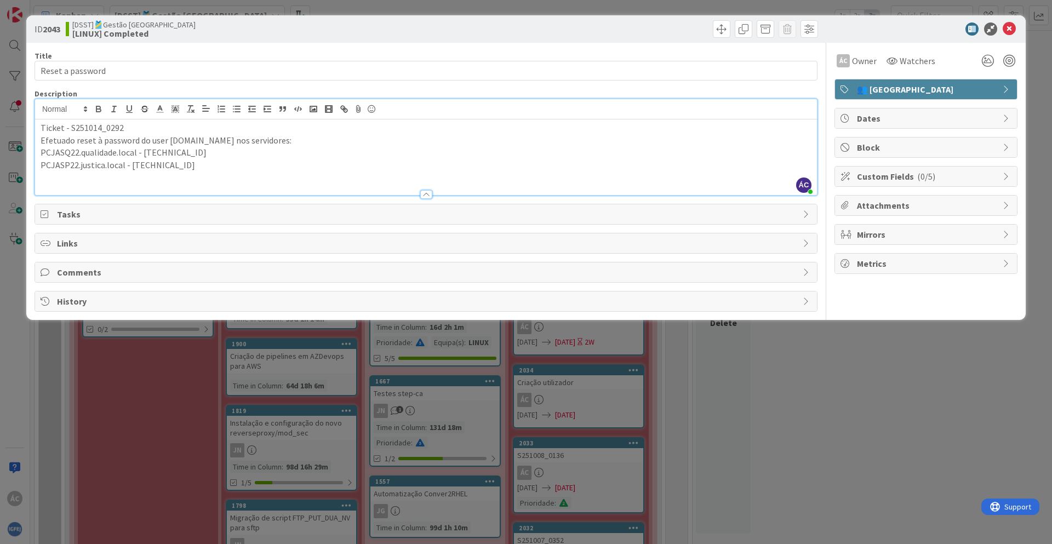
click at [893, 119] on span "Dates" at bounding box center [927, 118] width 140 height 13
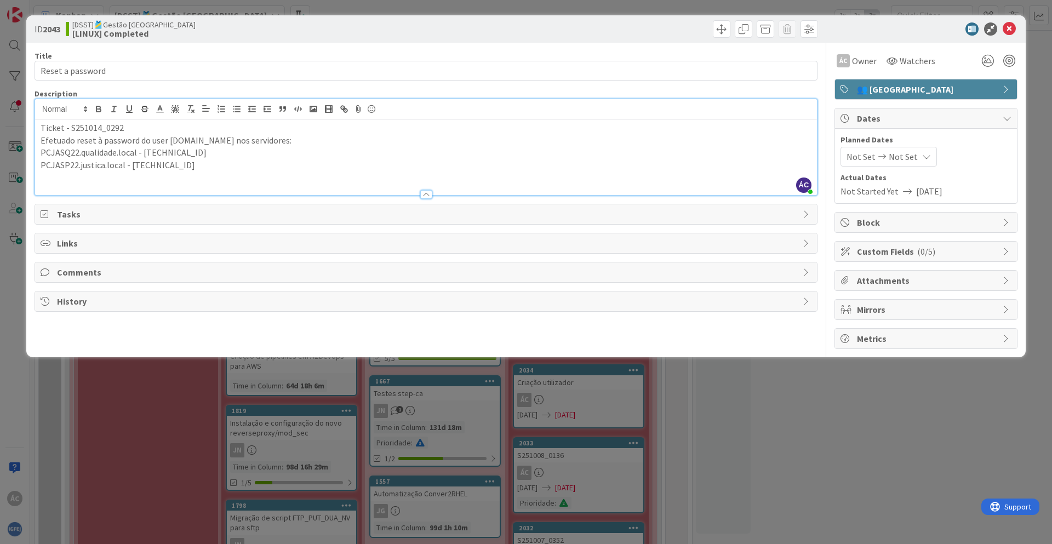
click at [869, 194] on span "Not Started Yet" at bounding box center [869, 191] width 58 height 13
drag, startPoint x: 881, startPoint y: 196, endPoint x: 846, endPoint y: 197, distance: 35.6
click at [846, 197] on div "Not Started Yet [DATE]" at bounding box center [925, 191] width 171 height 13
click at [861, 192] on span "Not Started Yet" at bounding box center [869, 191] width 58 height 13
click at [864, 163] on div "Not Set Not Set" at bounding box center [888, 157] width 96 height 20
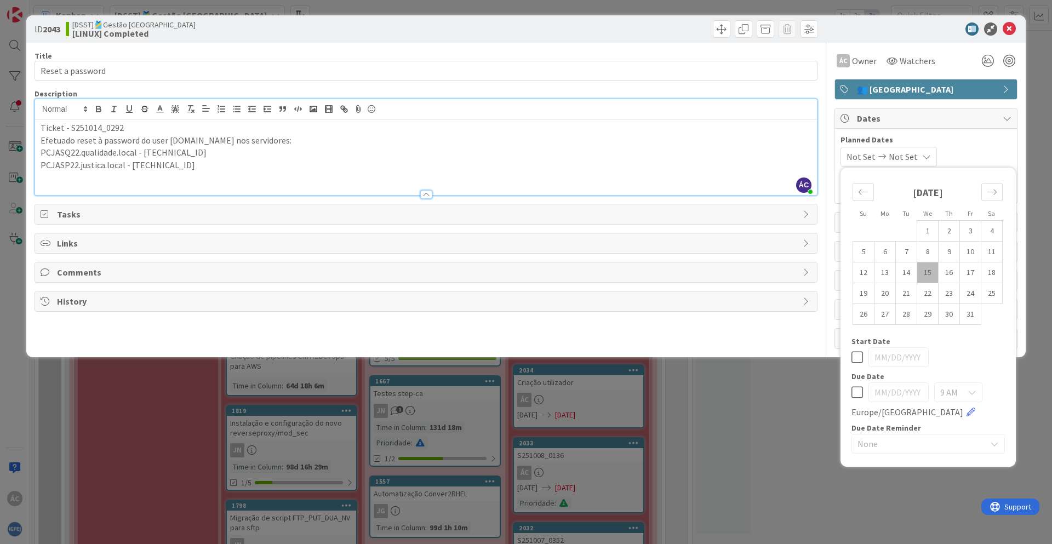
click at [930, 274] on td "15" at bounding box center [927, 272] width 21 height 21
type input "[DATE]"
click at [930, 274] on td "15" at bounding box center [927, 272] width 21 height 21
type input "[DATE]"
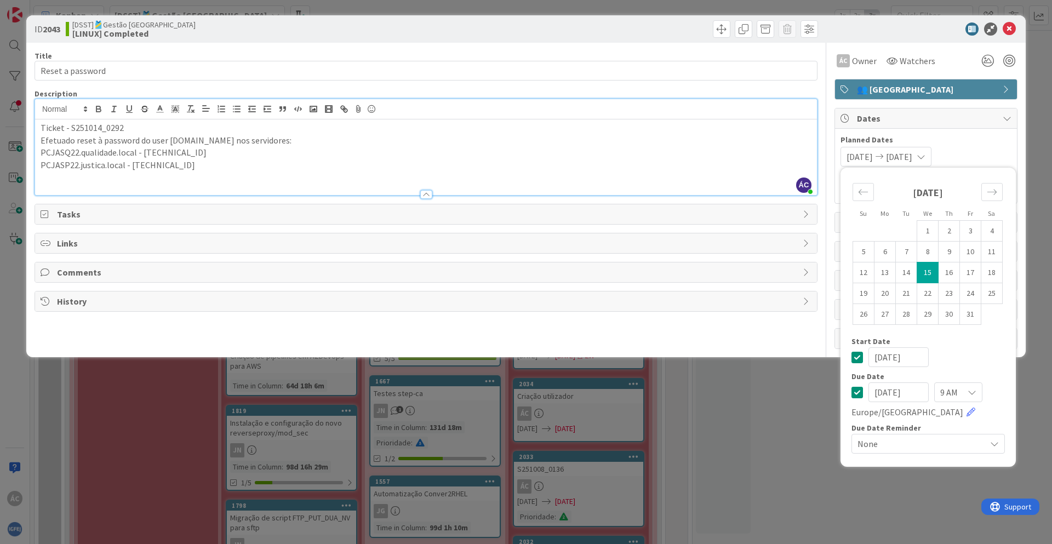
click at [998, 147] on div "[DATE] [DATE] Su Mo Tu We Th Fr Sa [DATE] 1 2 3 4 5 6 7 8 9 10 11 12 13 14 15 1…" at bounding box center [925, 157] width 171 height 20
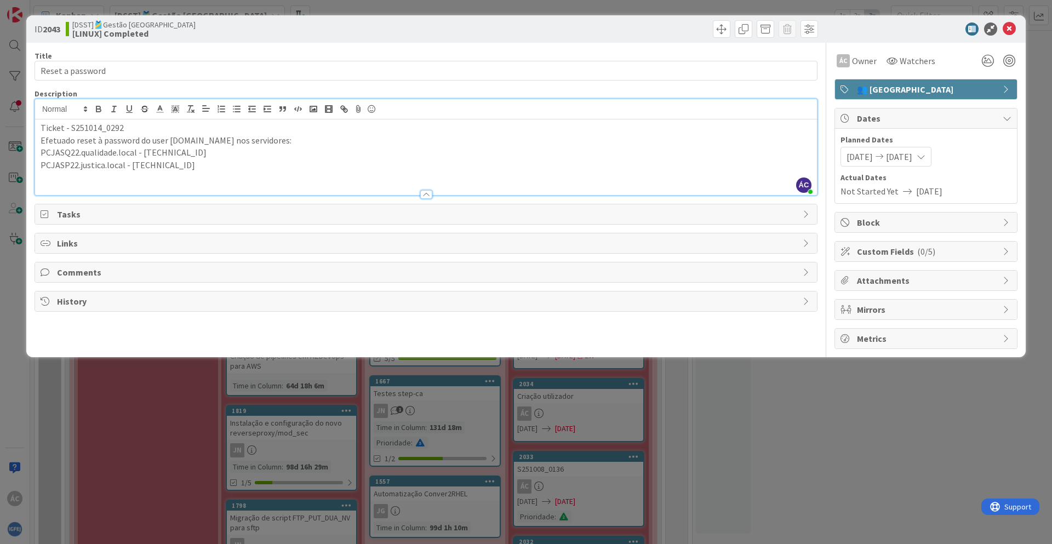
click at [890, 191] on span "Not Started Yet" at bounding box center [869, 191] width 58 height 13
click at [1010, 33] on icon at bounding box center [1008, 28] width 13 height 13
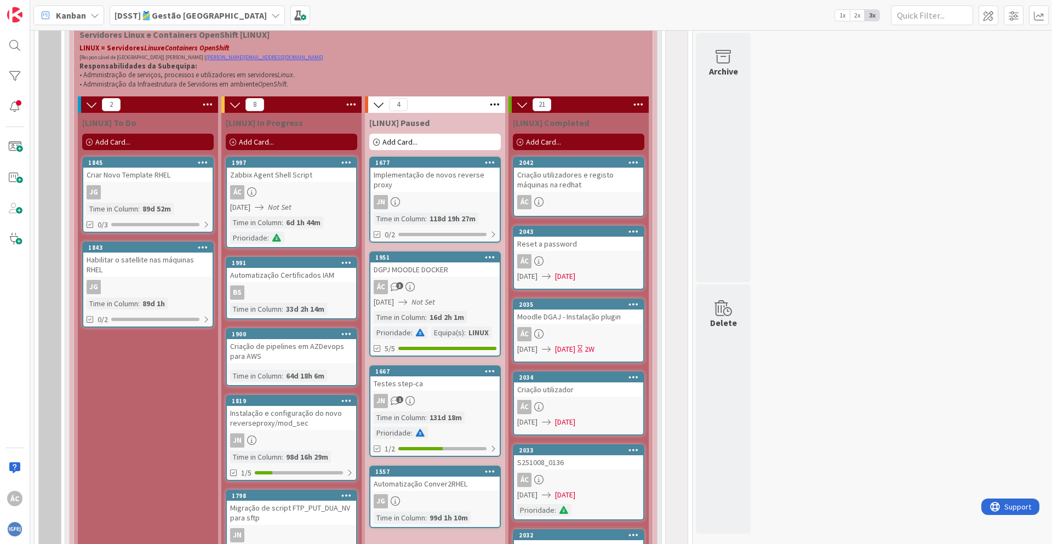
scroll to position [640, 0]
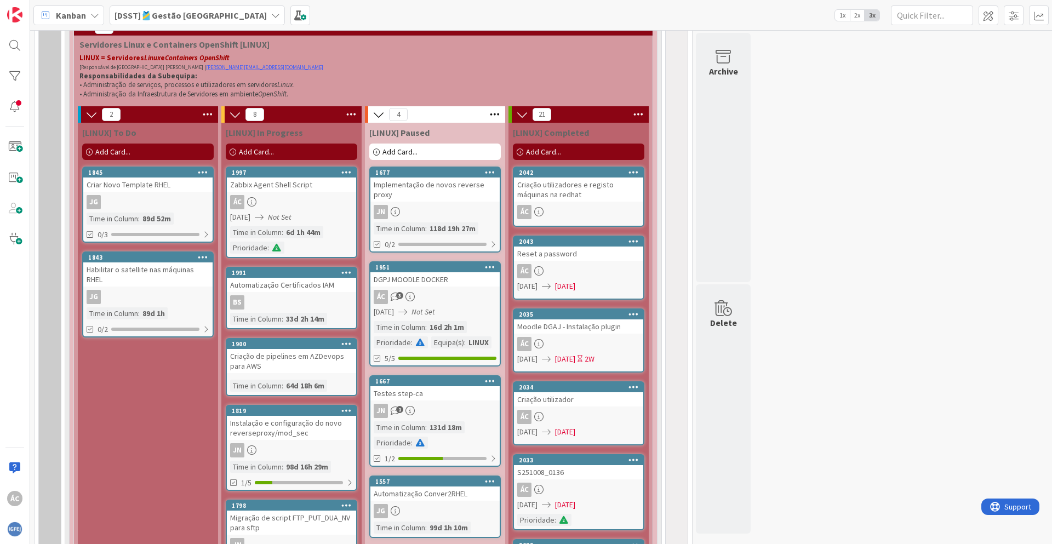
click at [586, 193] on div "Criação utilizadores e registo máquinas na redhat" at bounding box center [578, 189] width 129 height 24
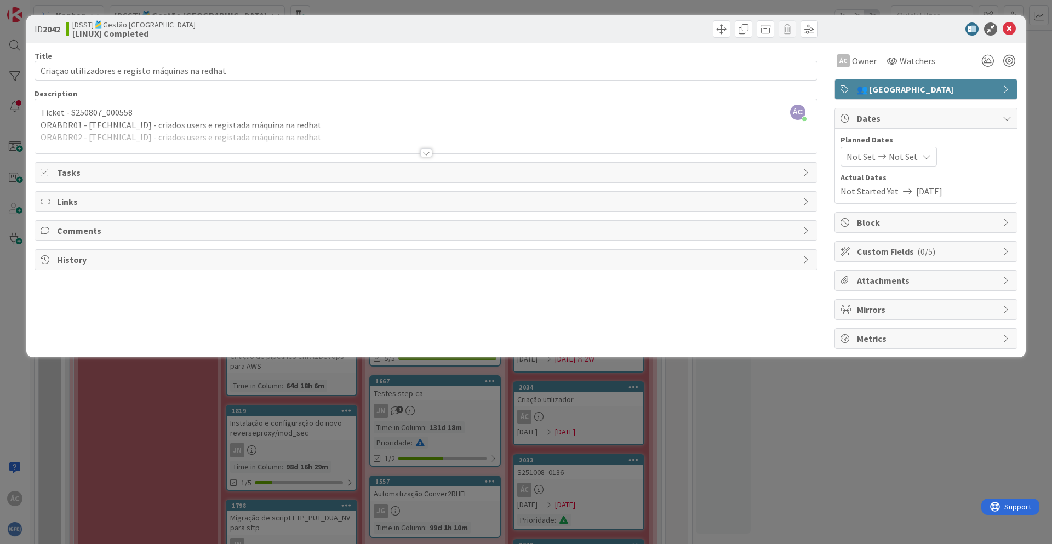
click at [865, 193] on span "Not Started Yet" at bounding box center [869, 191] width 58 height 13
click at [858, 160] on span "Not Set" at bounding box center [860, 156] width 29 height 13
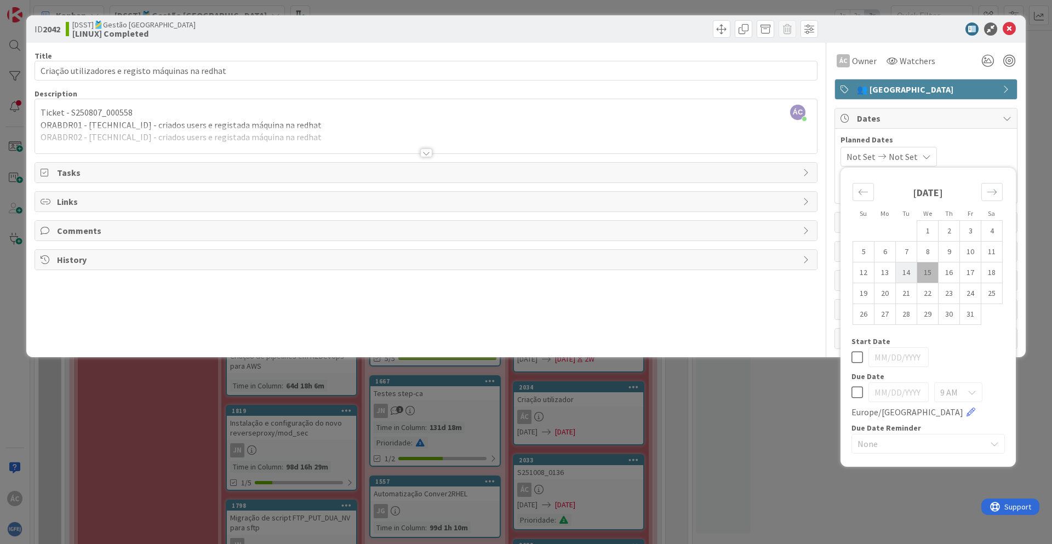
click at [904, 273] on td "14" at bounding box center [906, 272] width 21 height 21
type input "[DATE]"
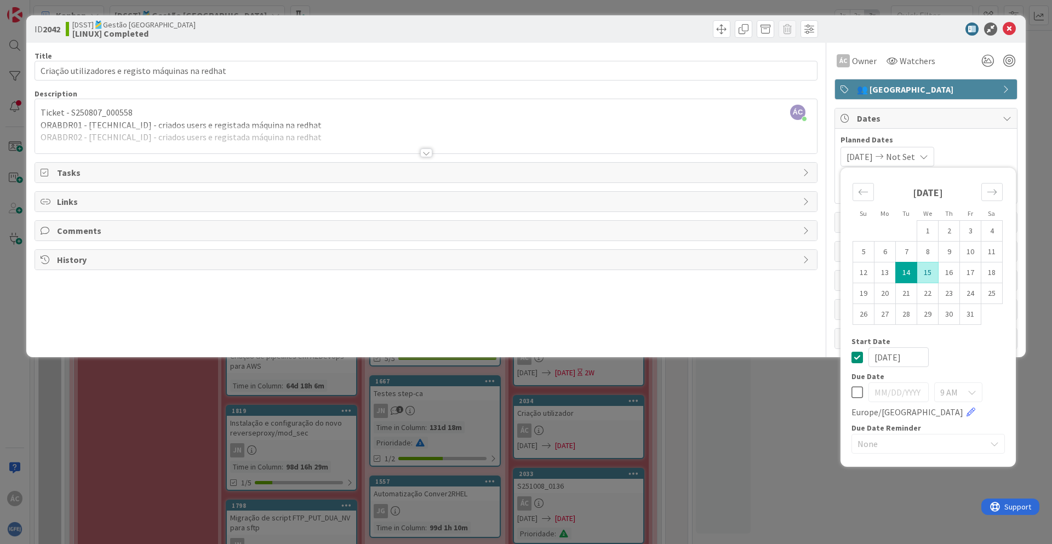
click at [930, 271] on td "15" at bounding box center [927, 272] width 21 height 21
type input "[DATE]"
click at [986, 141] on span "Planned Dates" at bounding box center [925, 140] width 171 height 12
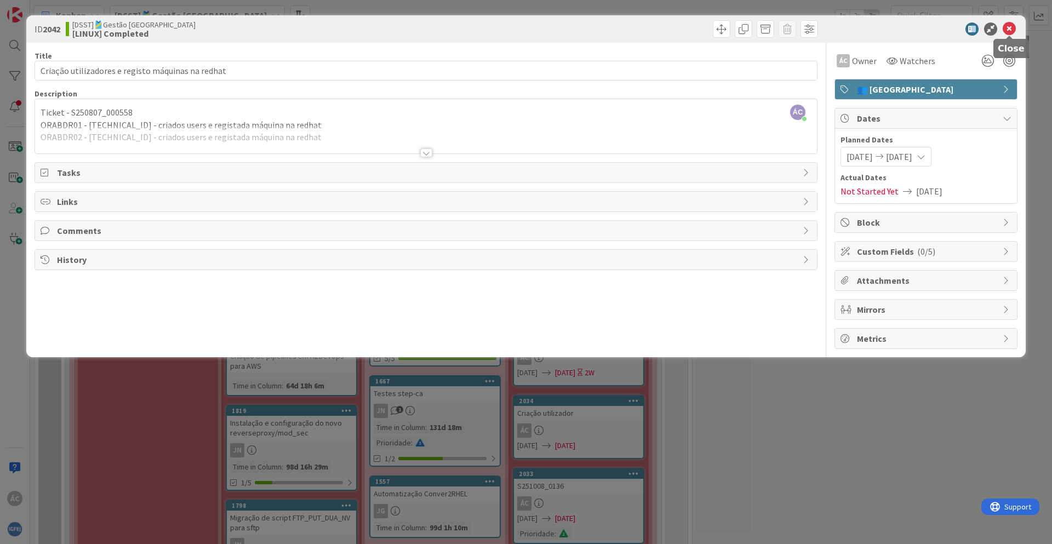
click at [1007, 28] on icon at bounding box center [1008, 28] width 13 height 13
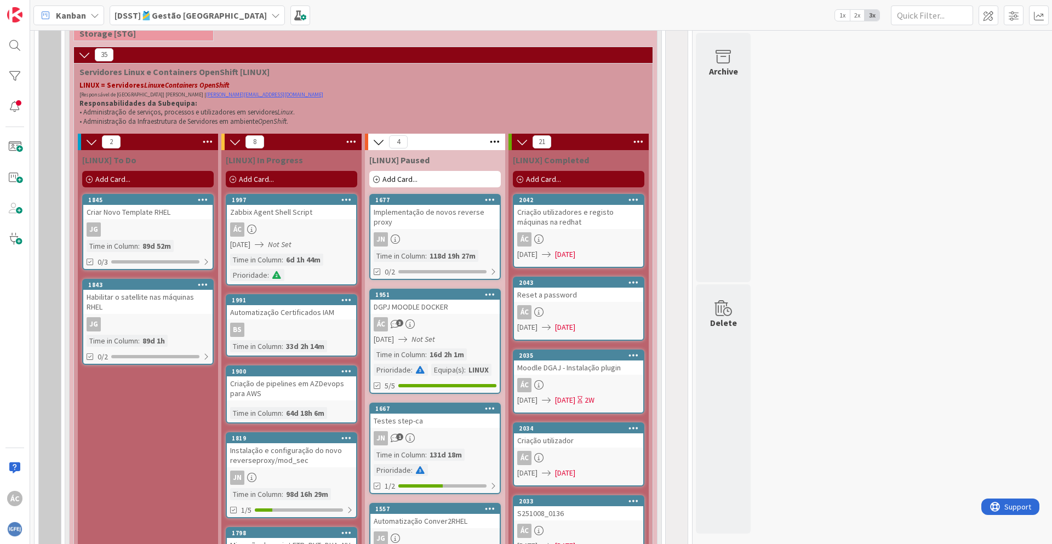
scroll to position [607, 0]
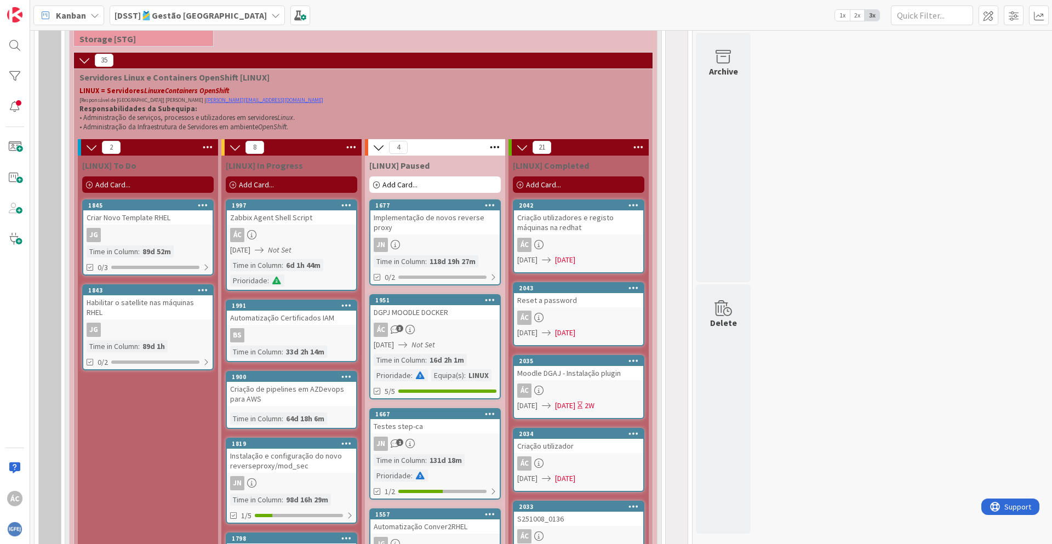
click at [561, 180] on div "Add Card..." at bounding box center [578, 184] width 131 height 16
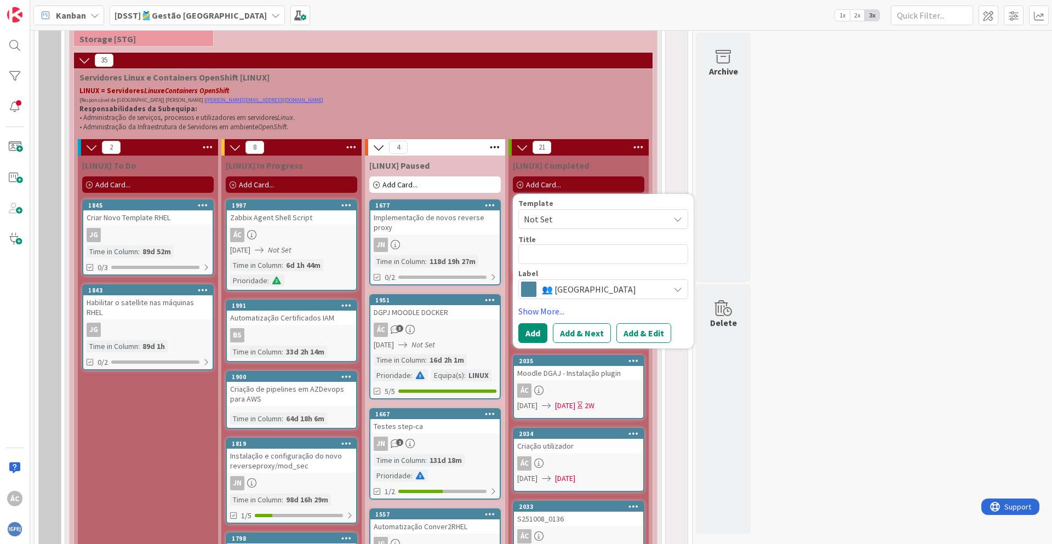
click at [597, 242] on div "Title 0 / 128" at bounding box center [603, 239] width 170 height 10
click at [586, 254] on textarea at bounding box center [603, 254] width 170 height 20
type textarea "x"
type textarea "C"
type textarea "x"
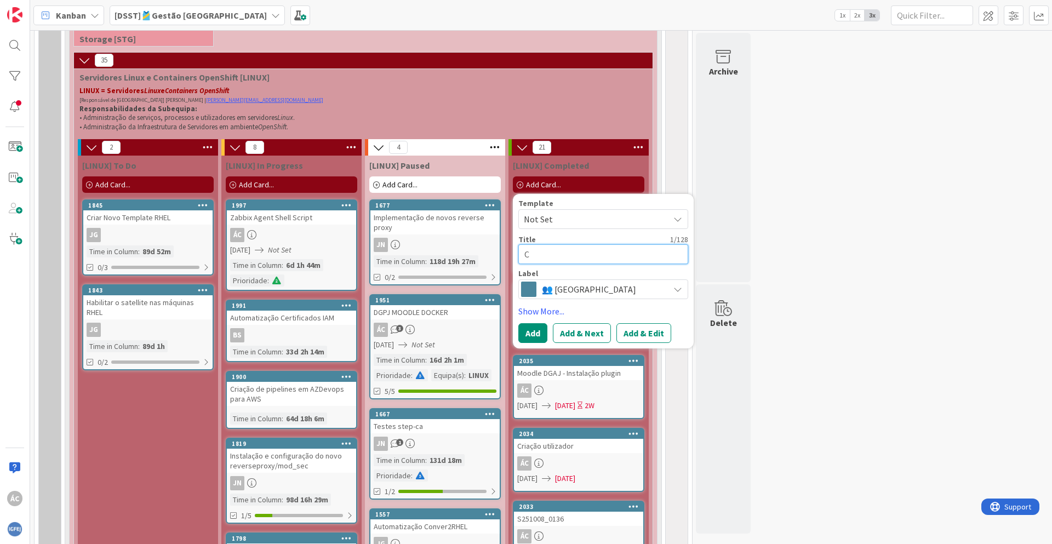
type textarea "Cr"
type textarea "x"
type textarea "Cri"
type textarea "x"
type textarea "Cria"
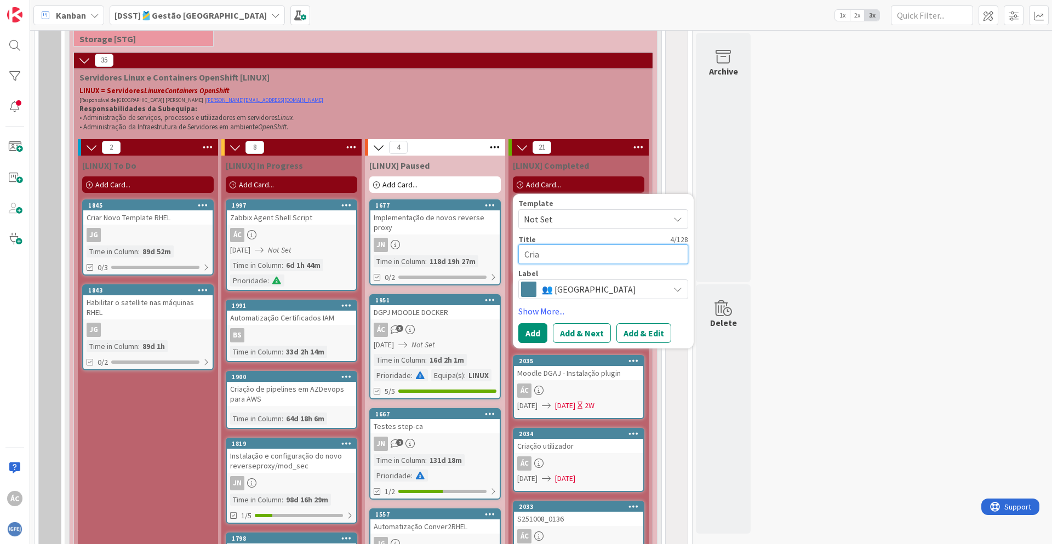
type textarea "x"
type textarea "Criaç"
type textarea "x"
type textarea "Criaç~"
type textarea "x"
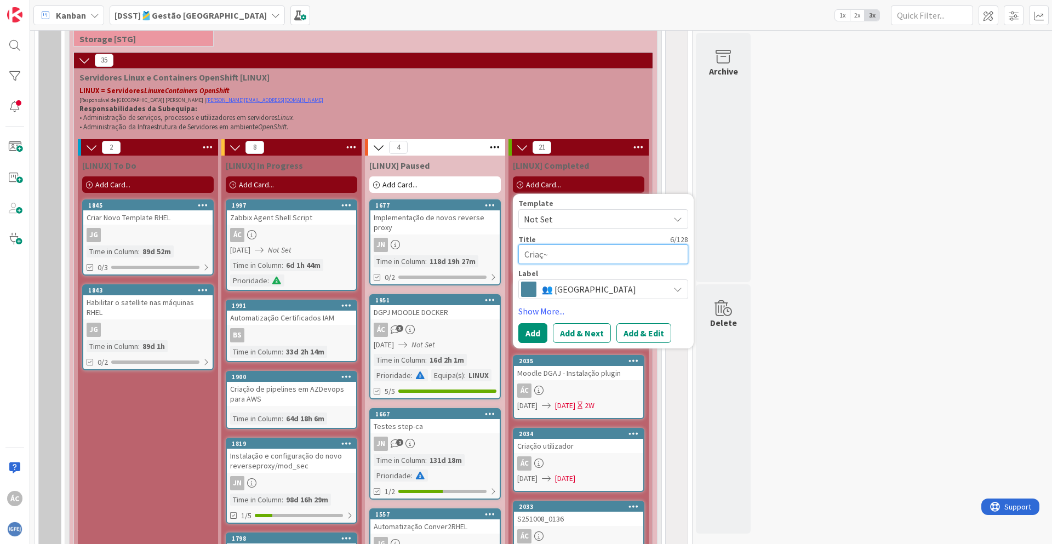
type textarea "Criaçã"
type textarea "x"
type textarea "Criação"
type textarea "x"
type textarea "Criação"
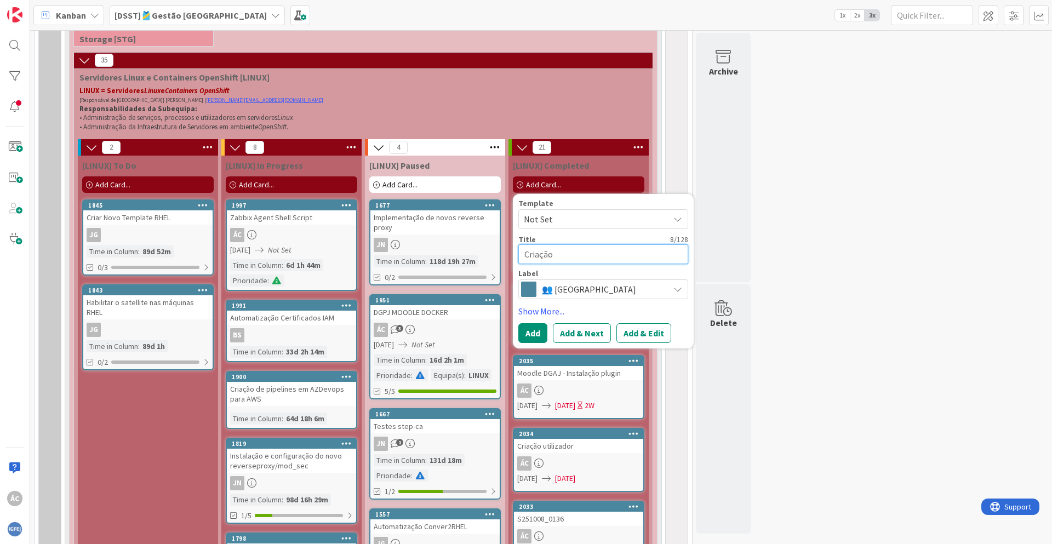
type textarea "x"
type textarea "Criação u"
type textarea "x"
type textarea "Criação ut"
type textarea "x"
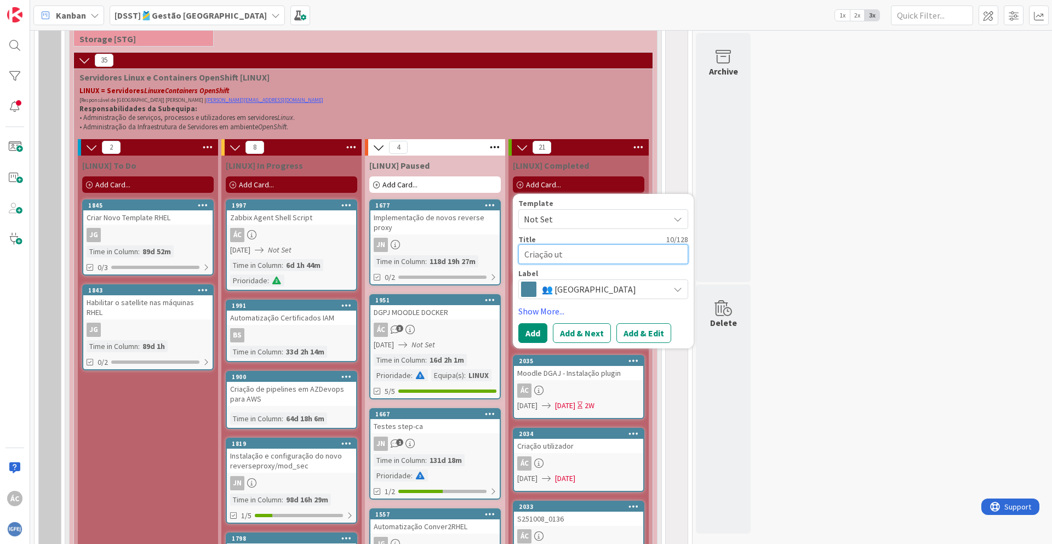
type textarea "Criação uti"
type textarea "x"
type textarea "Criação util"
type textarea "x"
type textarea "Criação utili"
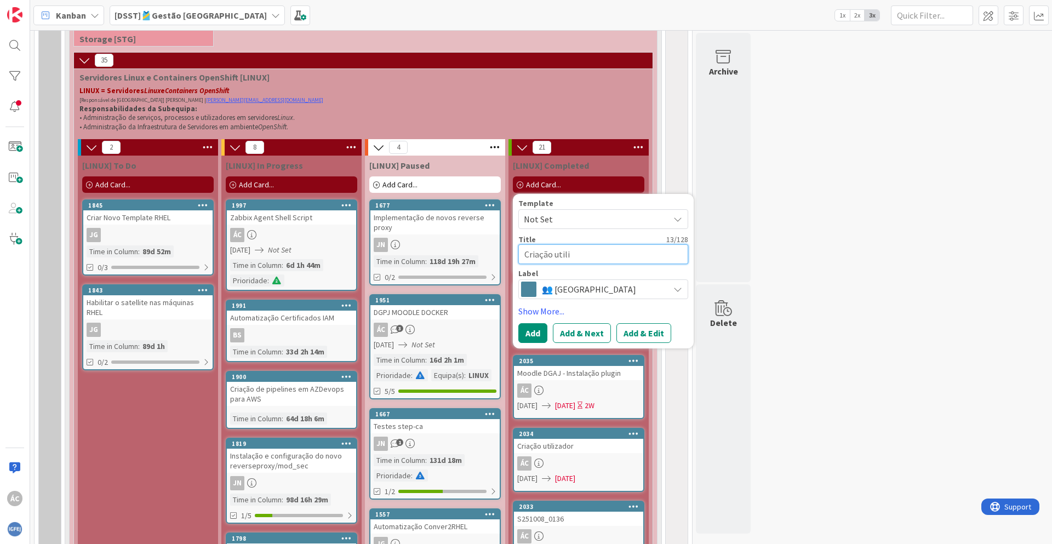
type textarea "x"
type textarea "Criação utiliz"
type textarea "x"
type textarea "Criação utiliza"
type textarea "x"
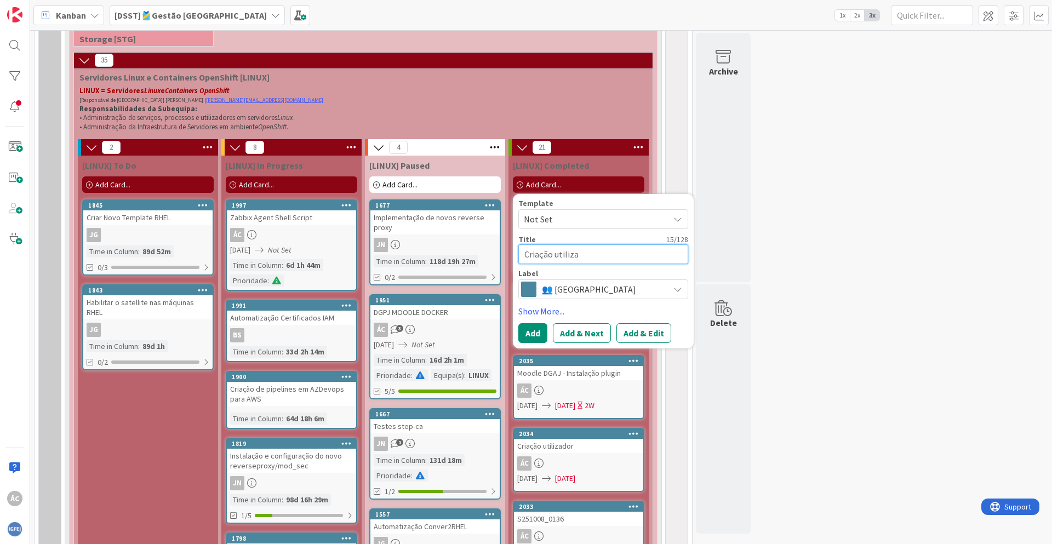
type textarea "Criação utilizad"
type textarea "x"
type textarea "Criação utilizado"
type textarea "x"
type textarea "Criação utilizador"
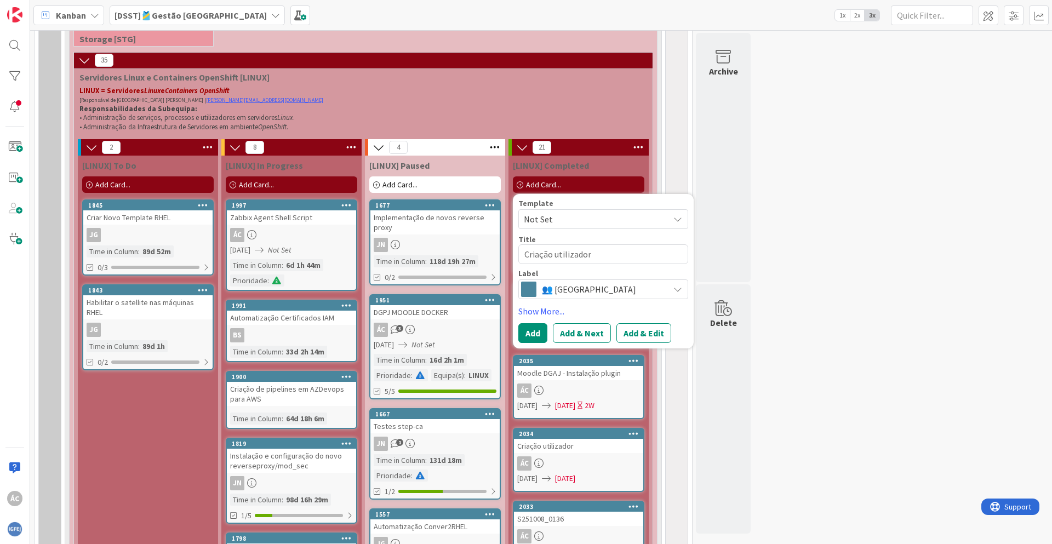
click at [630, 331] on button "Add & Edit" at bounding box center [643, 333] width 55 height 20
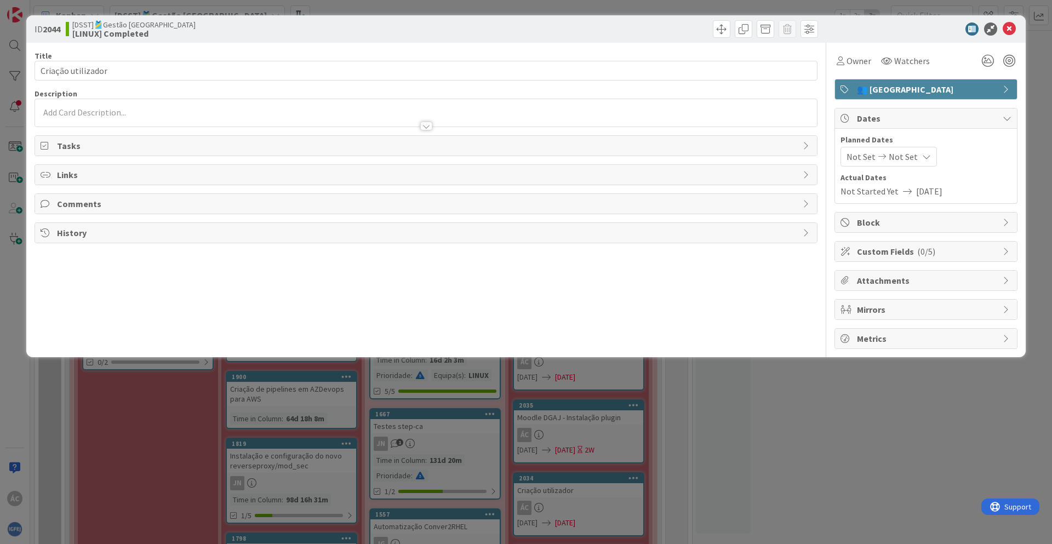
click at [135, 116] on div at bounding box center [426, 121] width 782 height 12
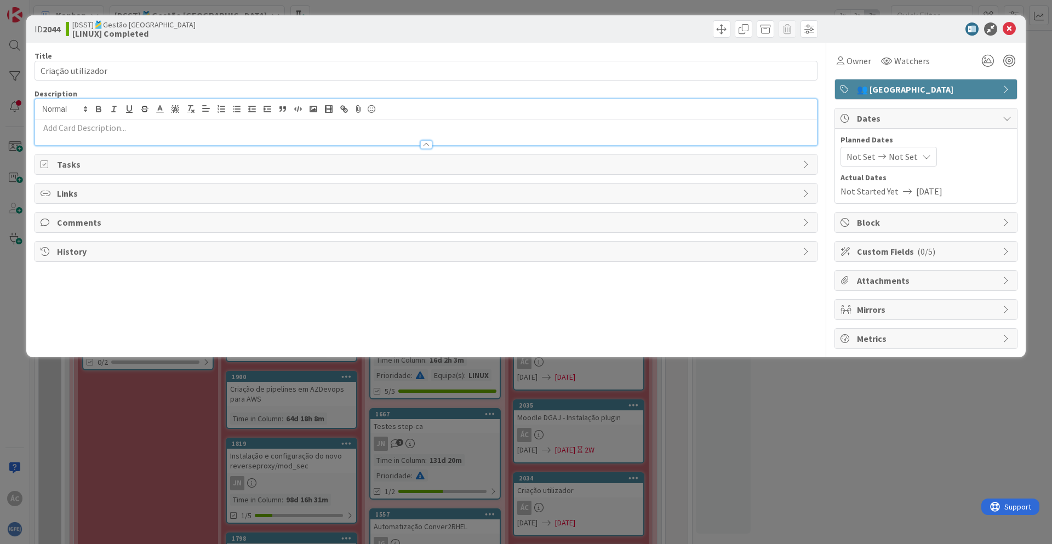
click at [100, 126] on p at bounding box center [426, 128] width 771 height 13
paste div
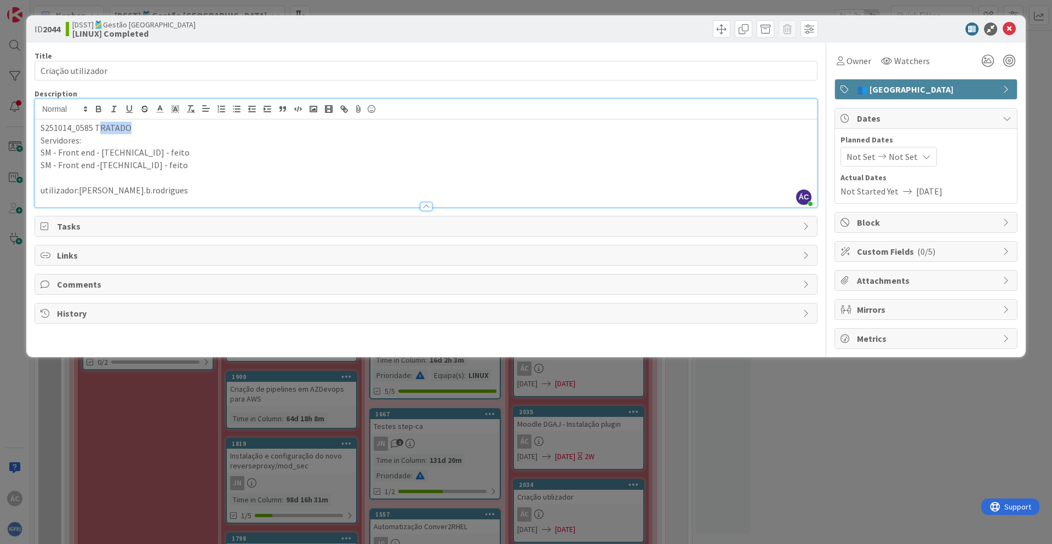
drag, startPoint x: 115, startPoint y: 130, endPoint x: 98, endPoint y: 131, distance: 17.0
click at [98, 131] on p "S251014_0585 TRATADO" at bounding box center [426, 128] width 771 height 13
drag, startPoint x: 163, startPoint y: 193, endPoint x: 38, endPoint y: 185, distance: 124.6
click at [38, 185] on div "Ticket - S251014_0585 Servidores: SM - Front end - [TECHNICAL_ID] - feito SM - …" at bounding box center [426, 163] width 782 height 88
click at [96, 141] on p "Servidores:" at bounding box center [426, 140] width 771 height 13
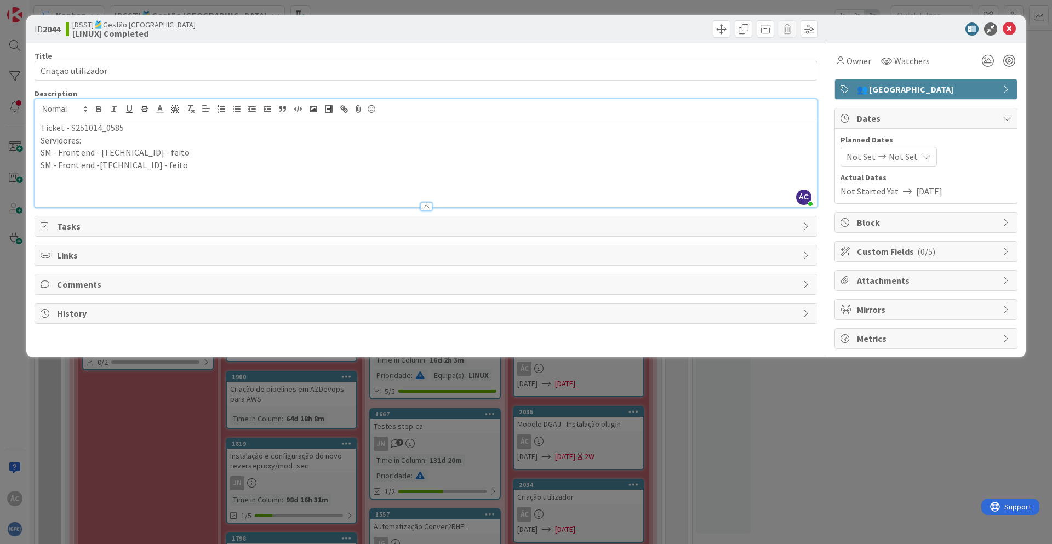
click at [96, 141] on p "Servidores:" at bounding box center [426, 140] width 771 height 13
click at [104, 140] on p "Servidores:" at bounding box center [426, 140] width 771 height 13
click at [104, 141] on p "Servidores:" at bounding box center [426, 140] width 771 height 13
click at [155, 142] on p "Criação do utilizador utilizador:[PERSON_NAME].b.rodrigues" at bounding box center [426, 140] width 771 height 13
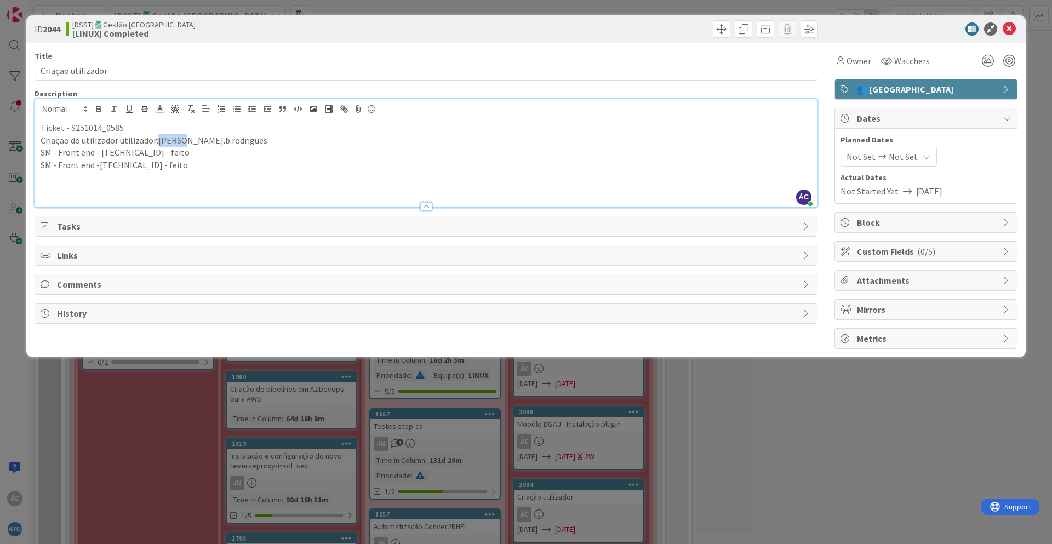
click at [155, 142] on p "Criação do utilizador utilizador:[PERSON_NAME].b.rodrigues" at bounding box center [426, 140] width 771 height 13
drag, startPoint x: 873, startPoint y: 157, endPoint x: 873, endPoint y: 164, distance: 7.1
click at [875, 157] on icon at bounding box center [881, 157] width 13 height 8
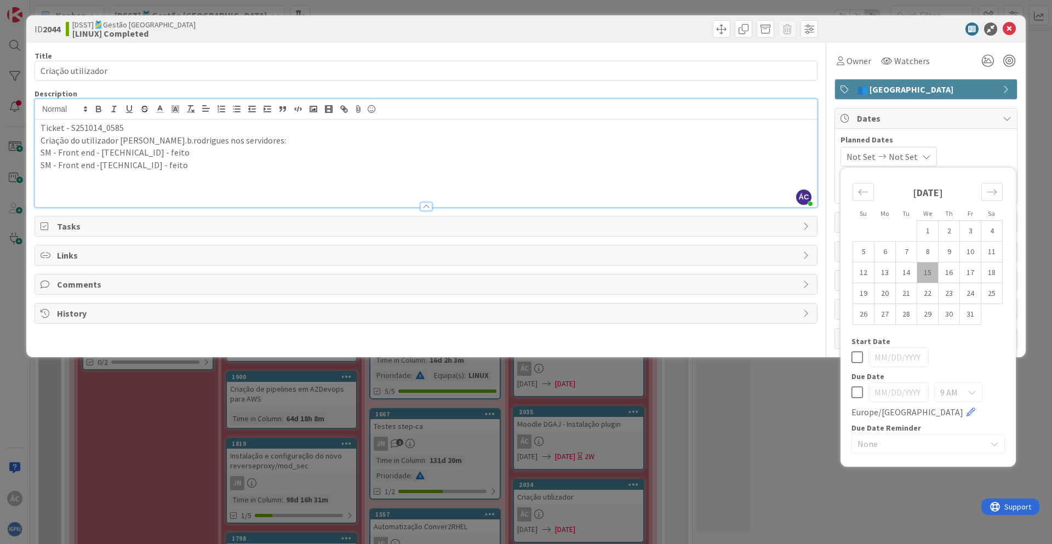
click at [925, 273] on td "15" at bounding box center [927, 272] width 21 height 21
type input "[DATE]"
click at [925, 273] on td "15" at bounding box center [927, 272] width 21 height 21
type input "[DATE]"
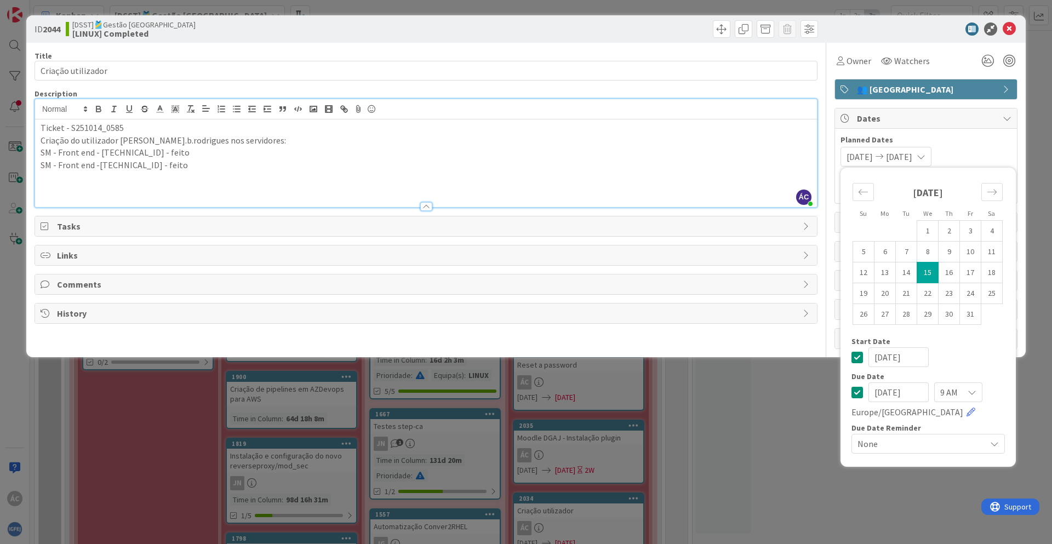
click at [978, 140] on span "Planned Dates" at bounding box center [925, 140] width 171 height 12
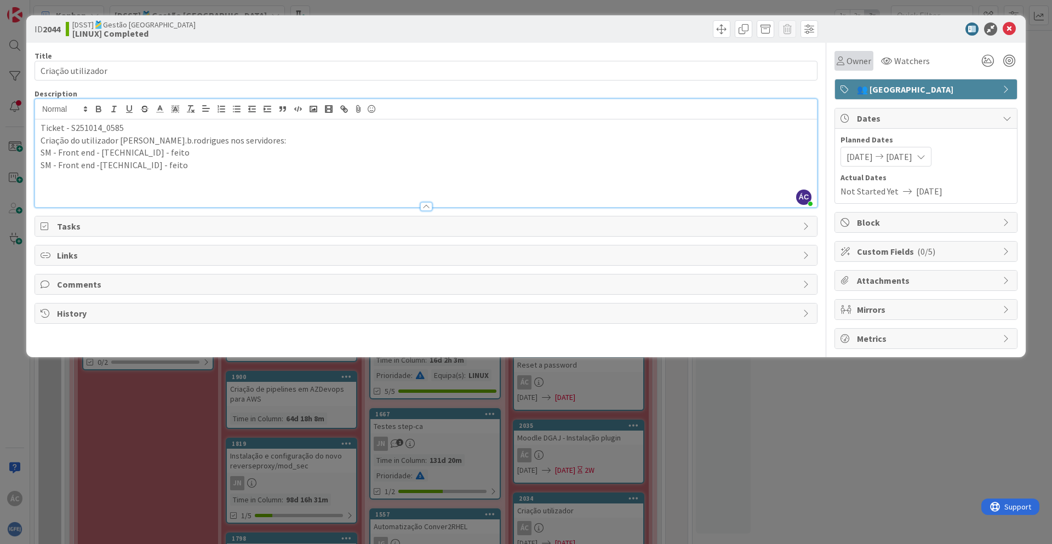
click at [846, 62] on span "Owner" at bounding box center [858, 60] width 25 height 13
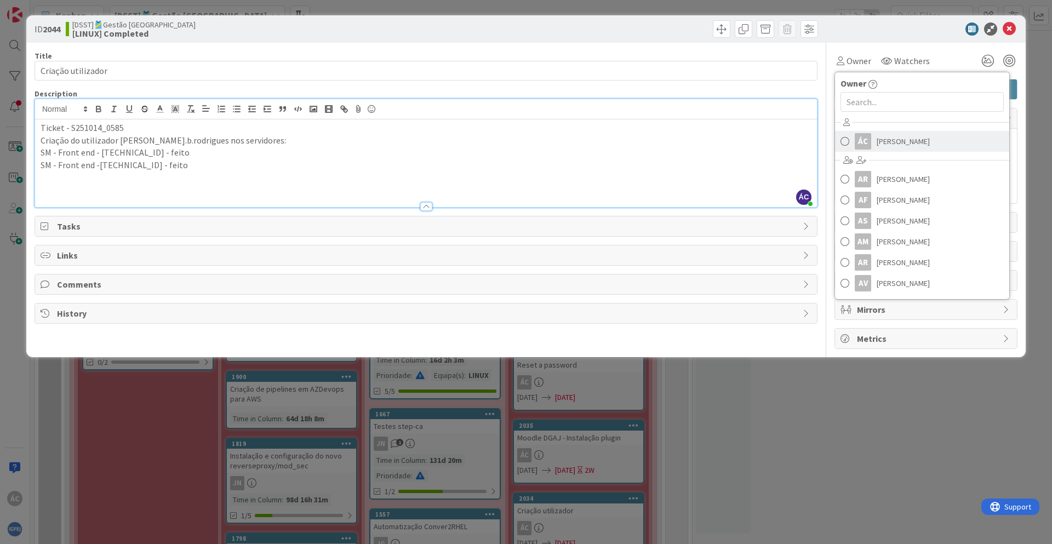
click at [885, 140] on span "[PERSON_NAME]" at bounding box center [902, 141] width 53 height 16
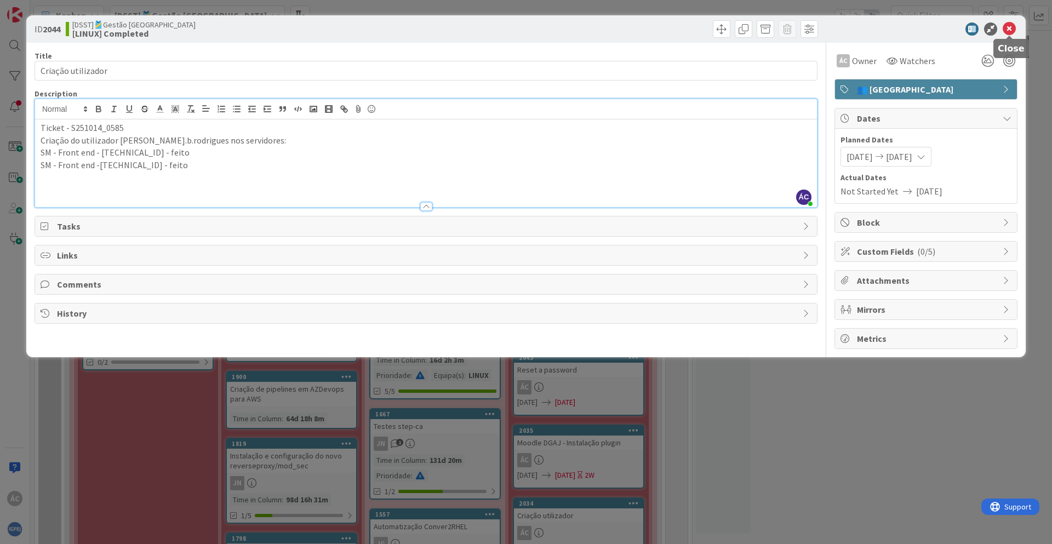
click at [1006, 31] on icon at bounding box center [1008, 28] width 13 height 13
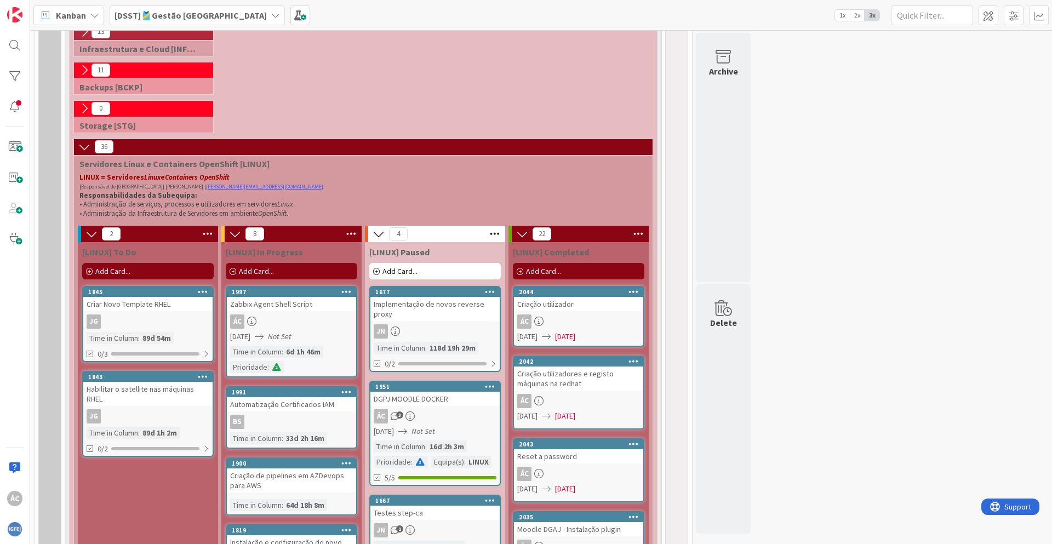
scroll to position [512, 0]
